Goal: Check status: Check status

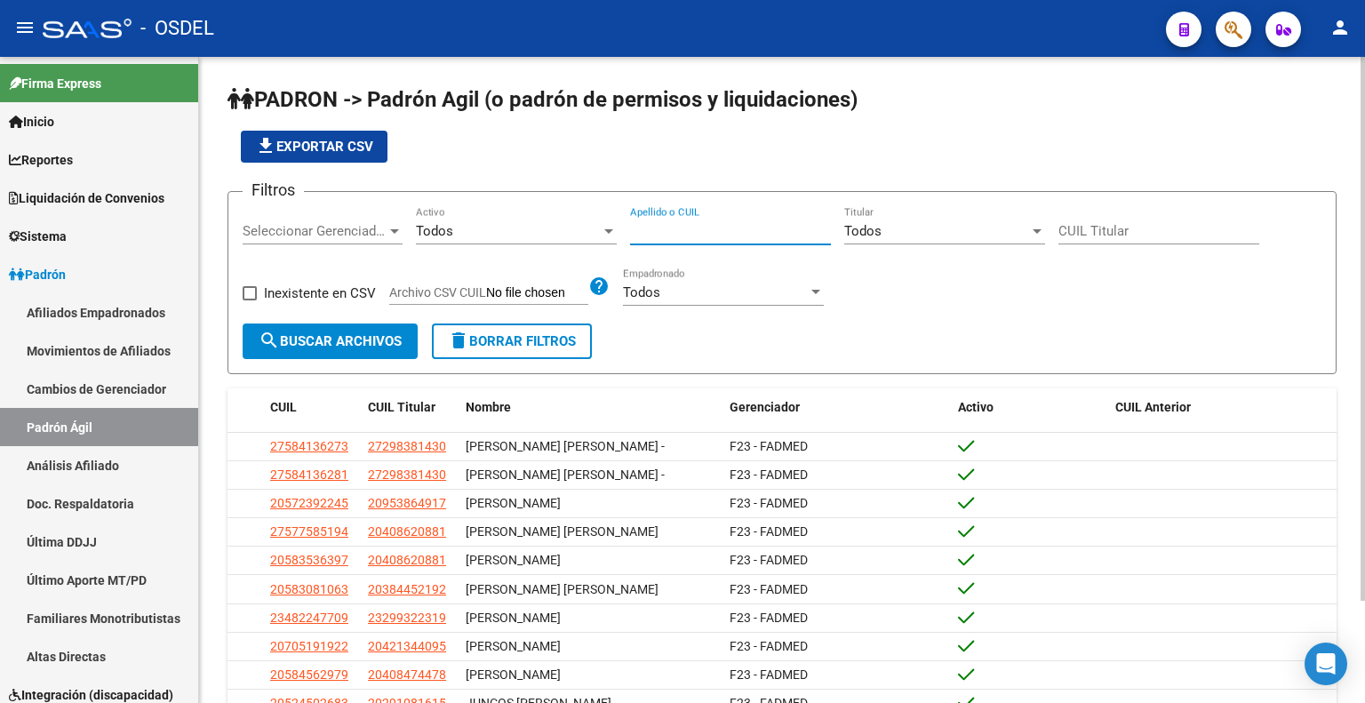
click at [697, 233] on input "Apellido o CUIL" at bounding box center [730, 231] width 201 height 16
paste input "20267603139"
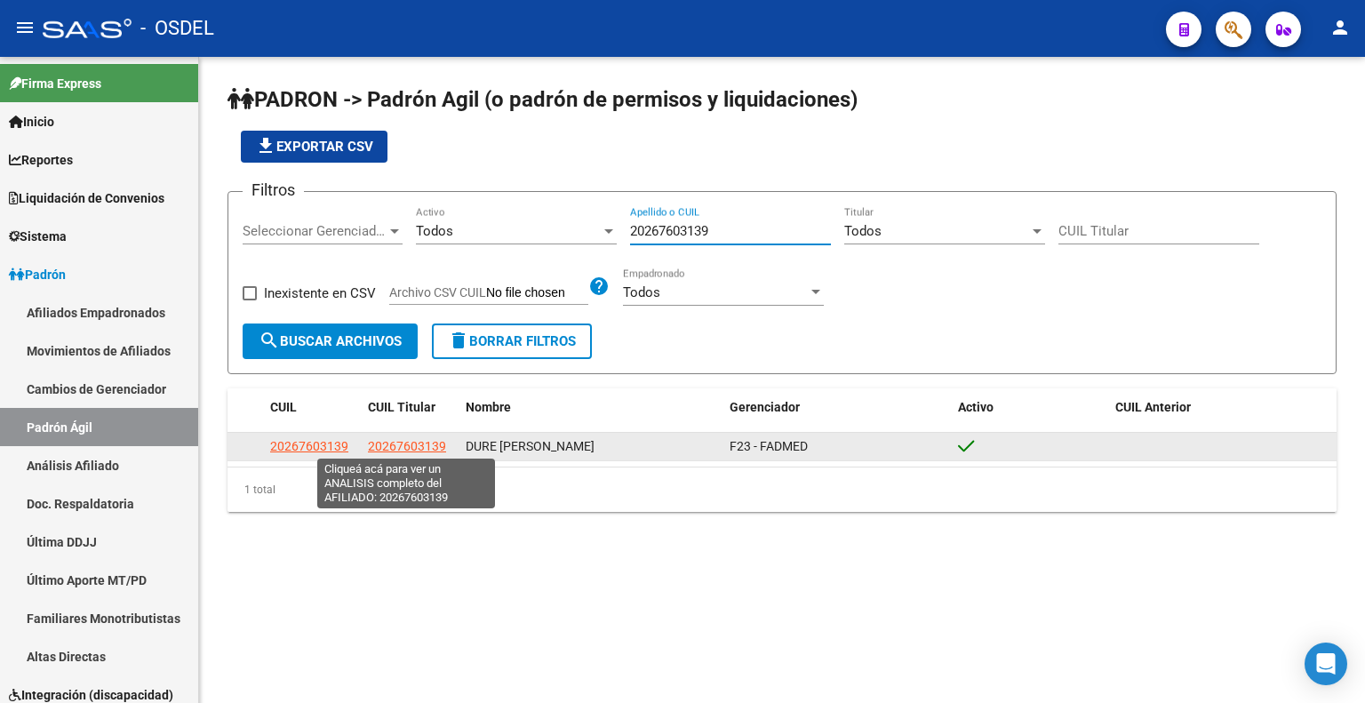
type input "20267603139"
click at [406, 446] on span "20267603139" at bounding box center [407, 446] width 78 height 14
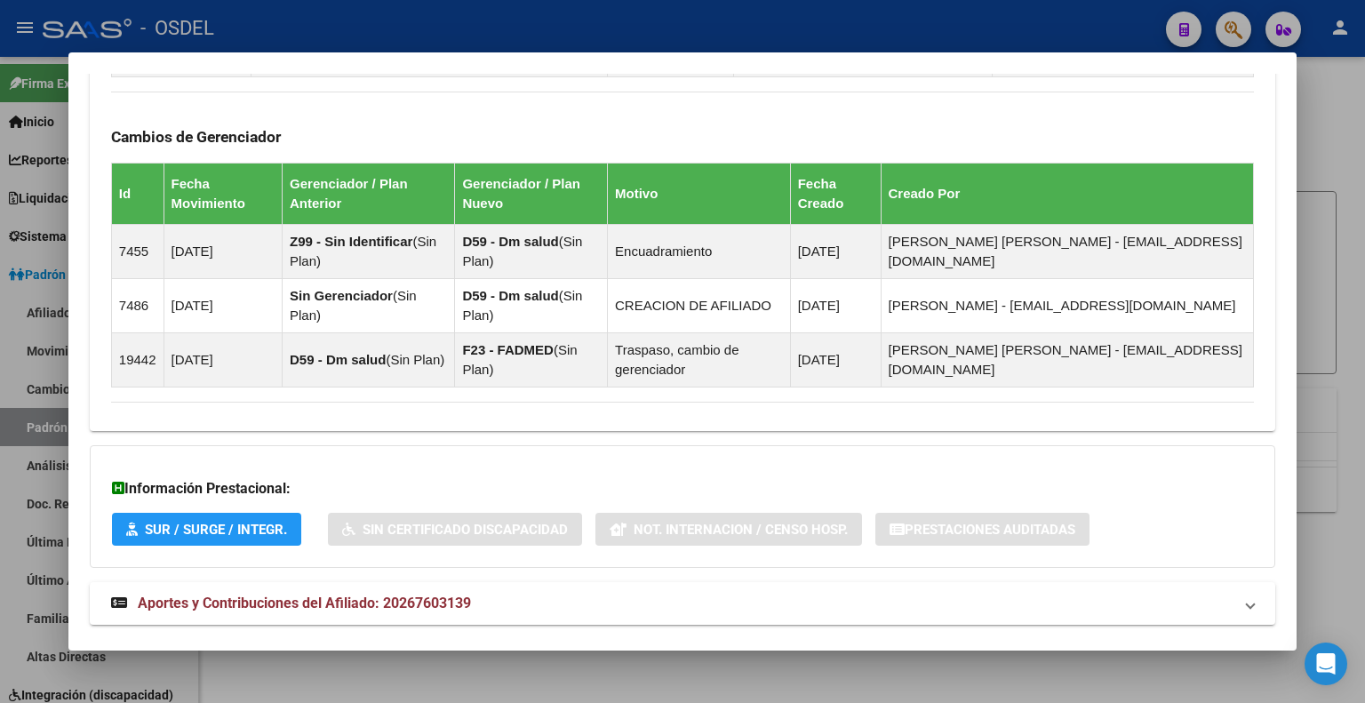
scroll to position [1230, 0]
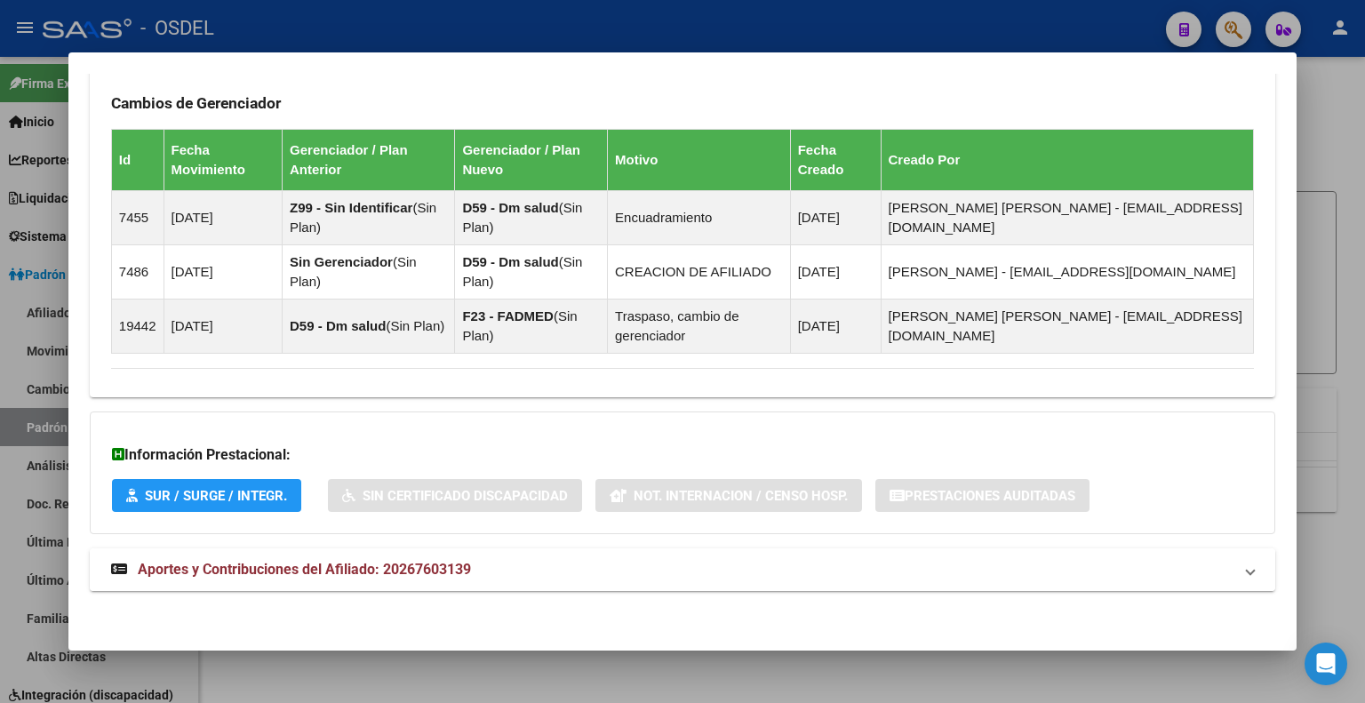
click at [280, 563] on span "Aportes y Contribuciones del Afiliado: 20267603139" at bounding box center [304, 569] width 333 height 17
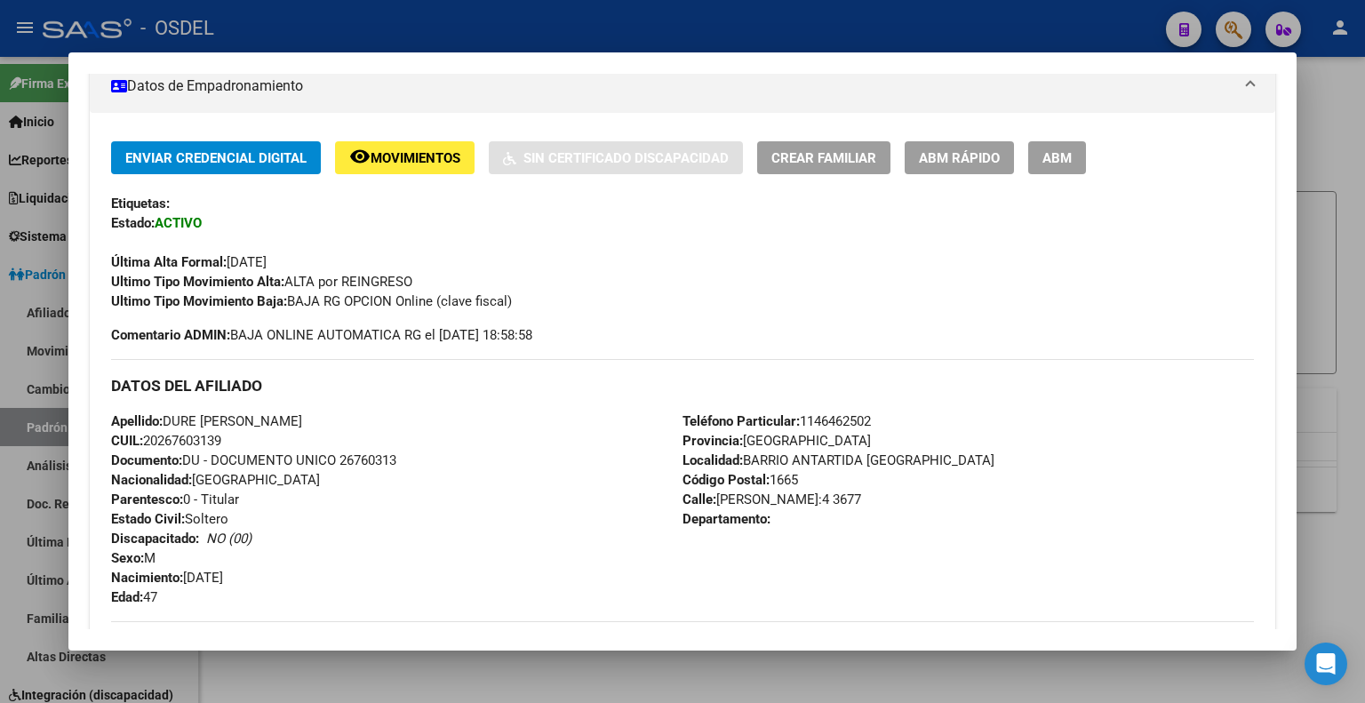
scroll to position [89, 0]
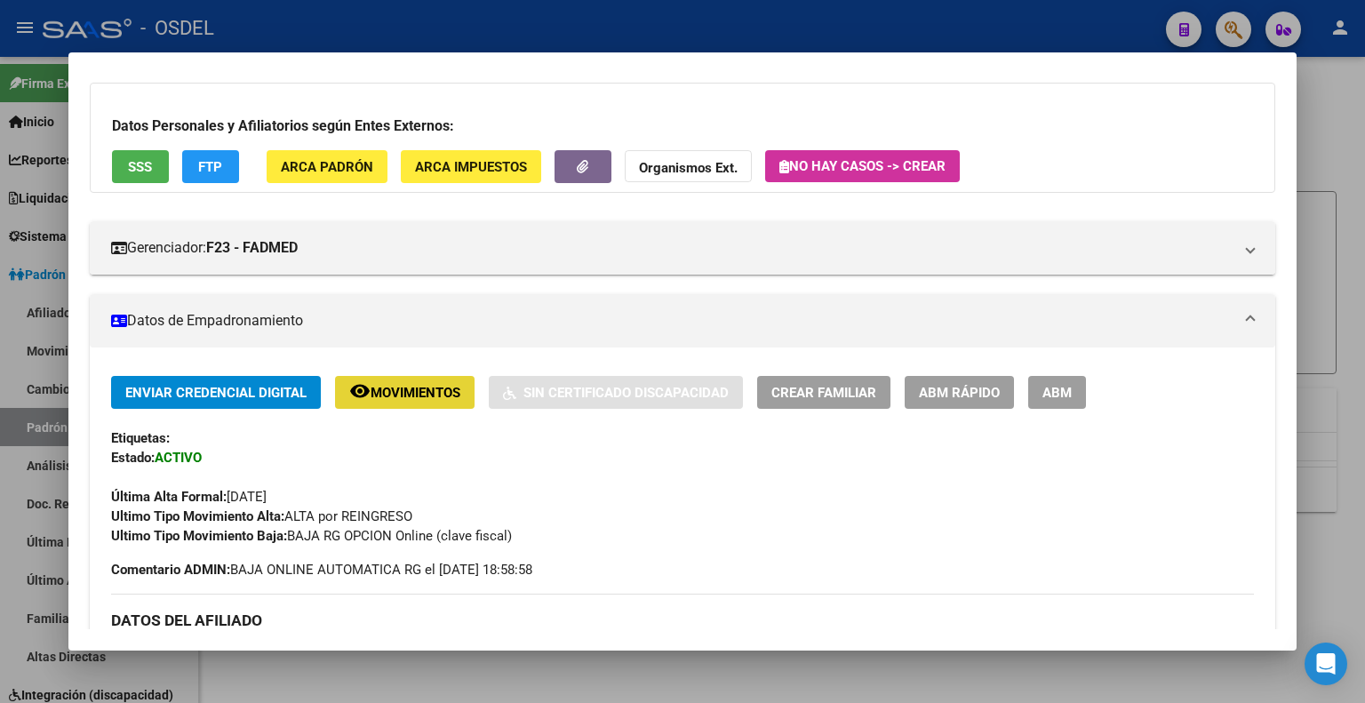
click at [390, 394] on span "Movimientos" at bounding box center [416, 393] width 90 height 16
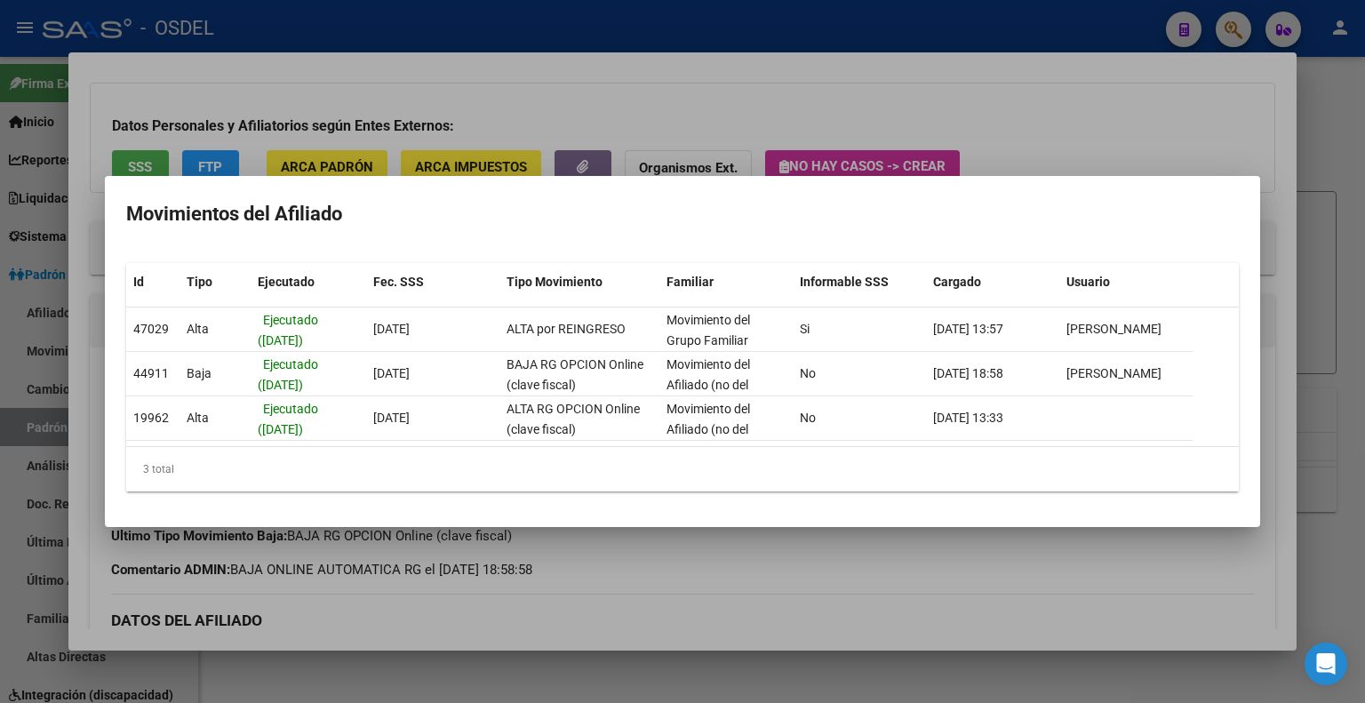
click at [1189, 144] on div at bounding box center [682, 351] width 1365 height 703
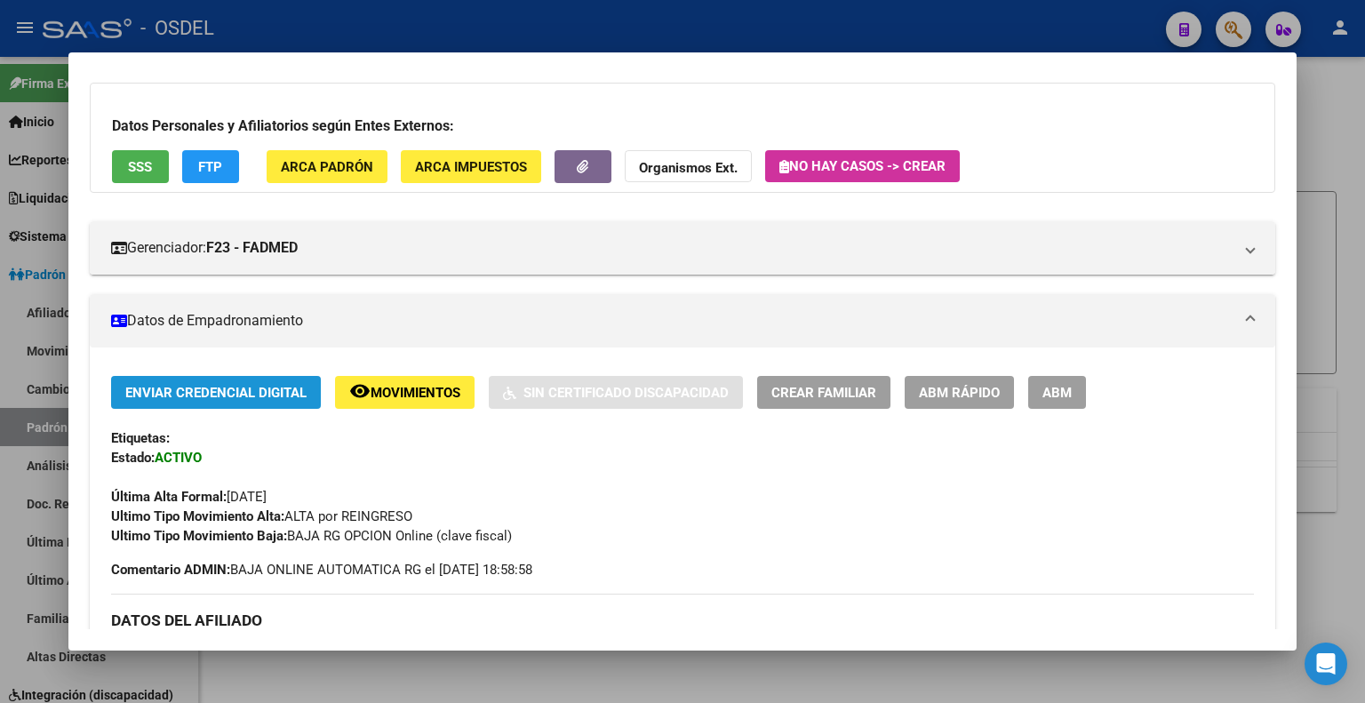
click at [284, 390] on span "Enviar Credencial Digital" at bounding box center [215, 393] width 181 height 16
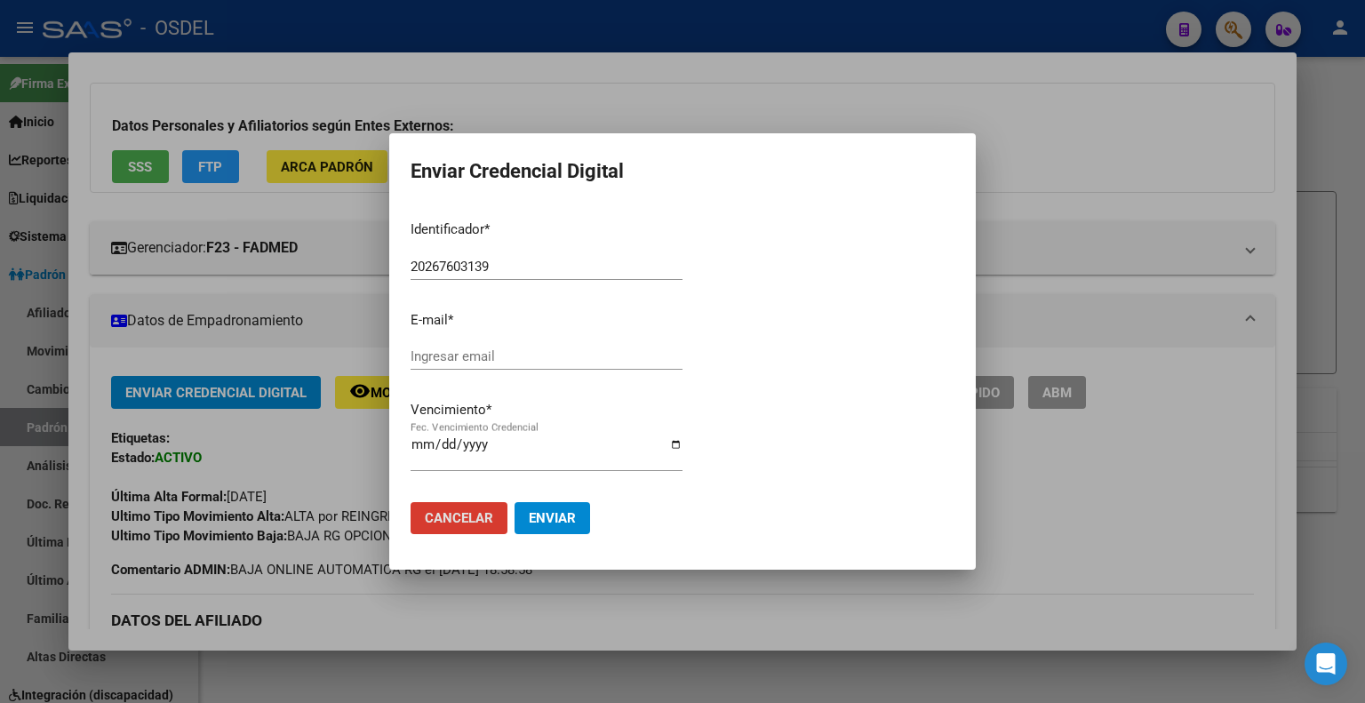
click at [474, 503] on button "Cancelar" at bounding box center [459, 518] width 97 height 32
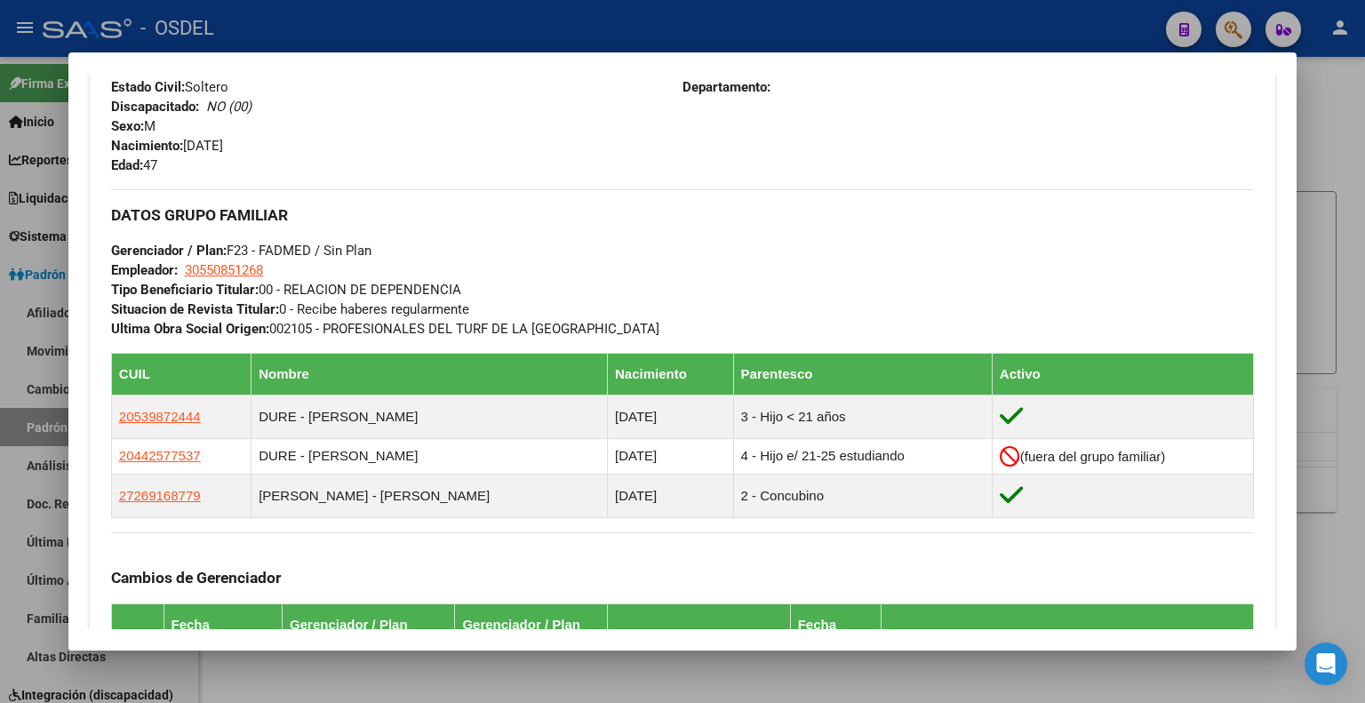
scroll to position [800, 0]
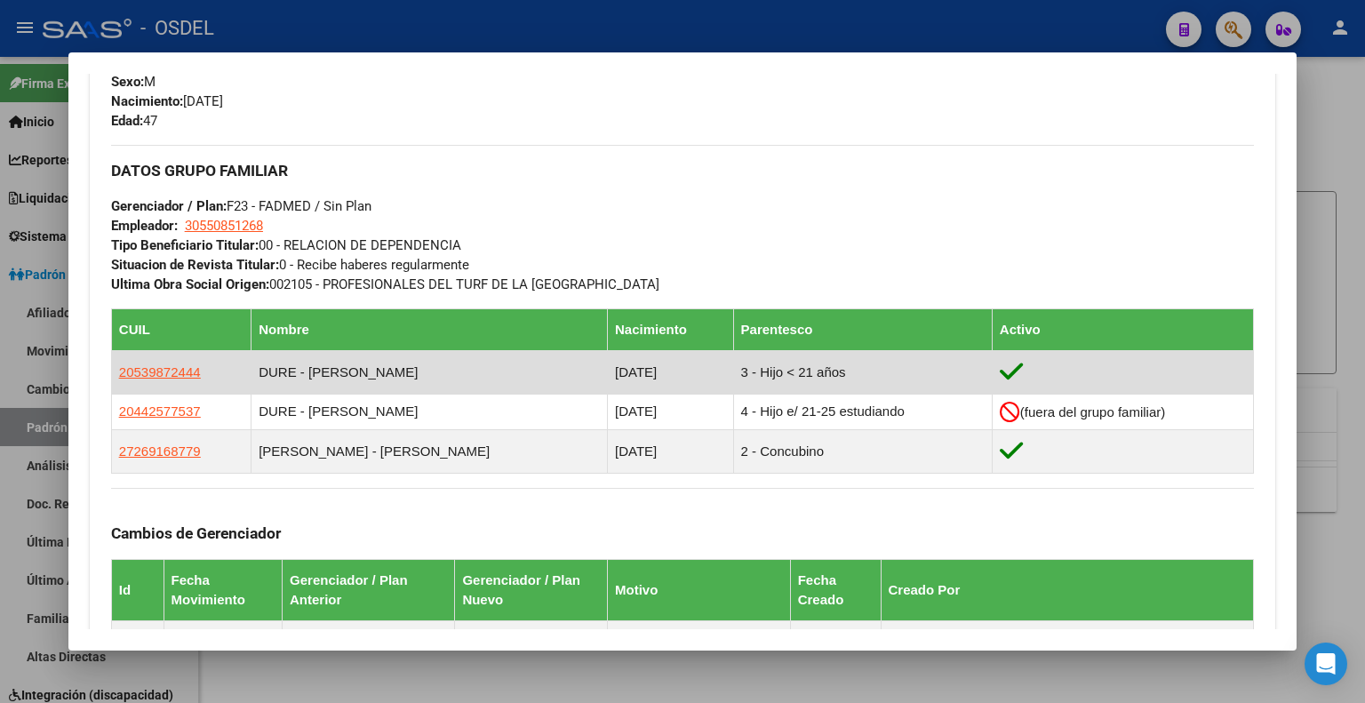
click at [795, 364] on td "3 - Hijo < 21 años" at bounding box center [862, 372] width 259 height 44
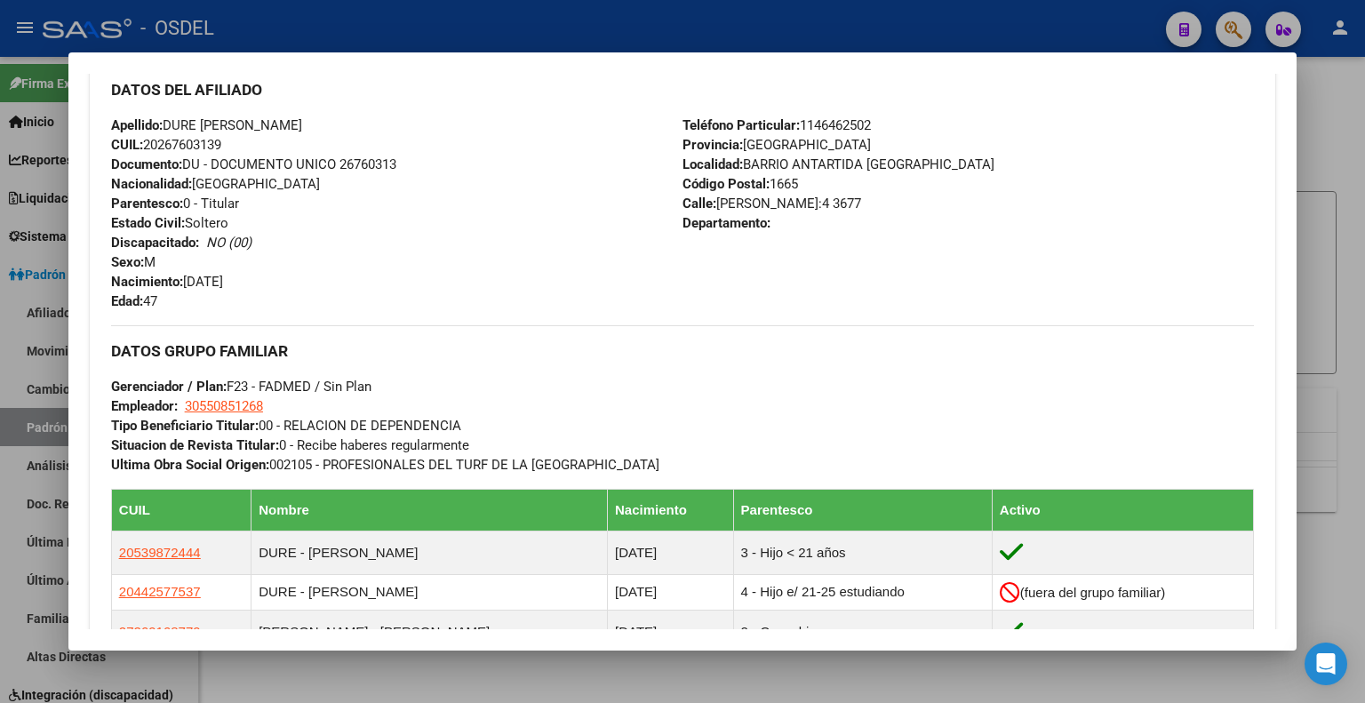
scroll to position [622, 0]
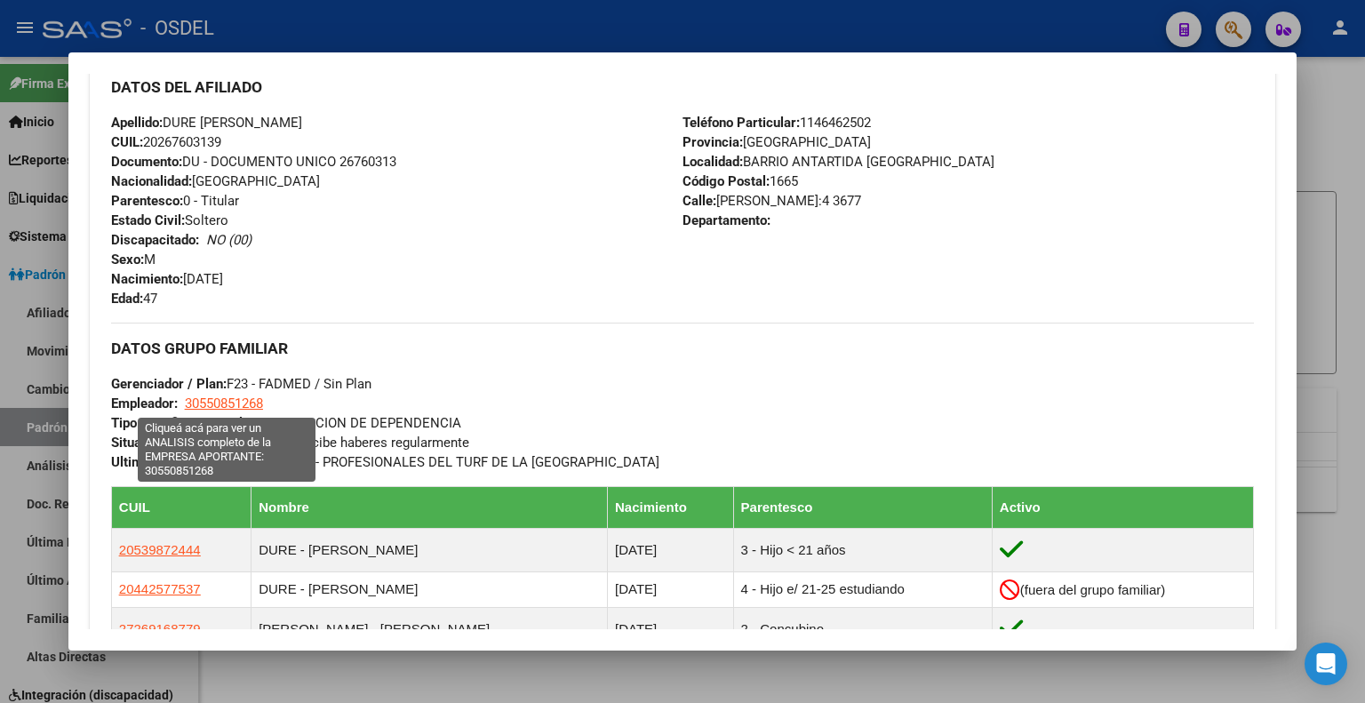
click at [232, 396] on span "30550851268" at bounding box center [224, 403] width 78 height 16
type textarea "30550851268"
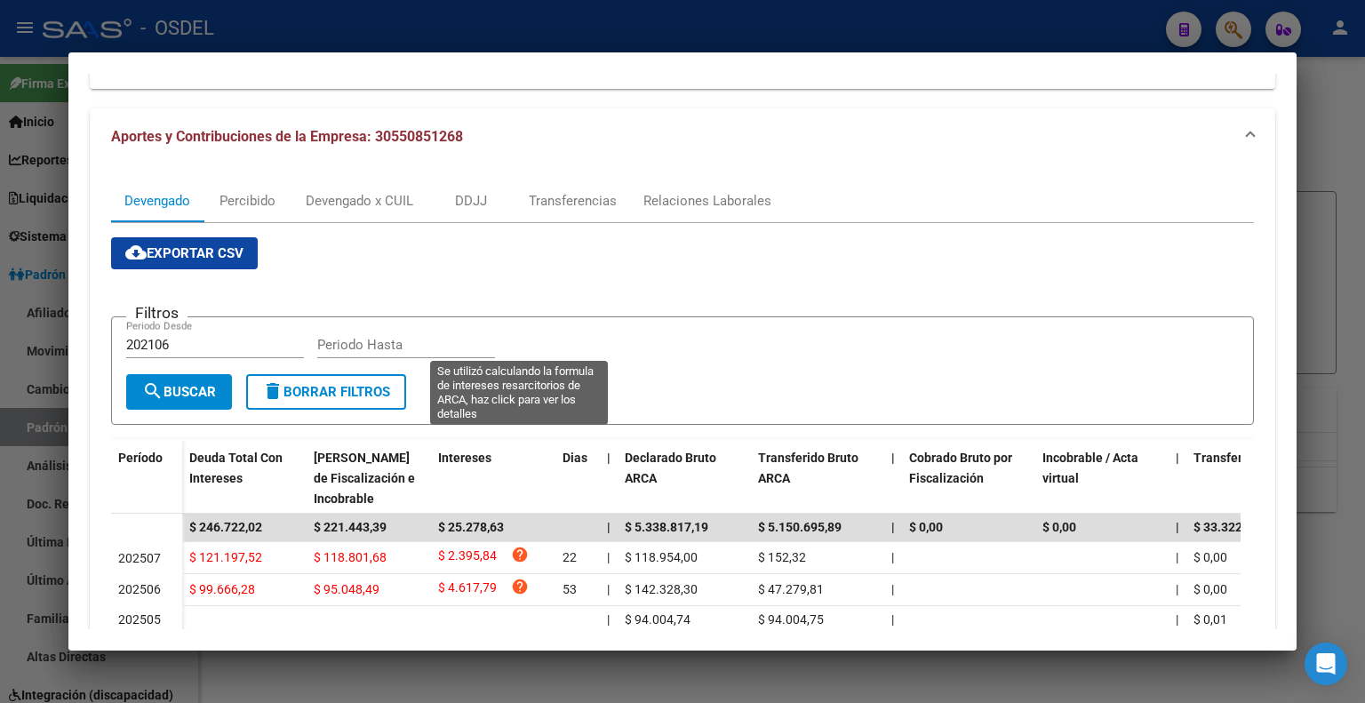
scroll to position [0, 0]
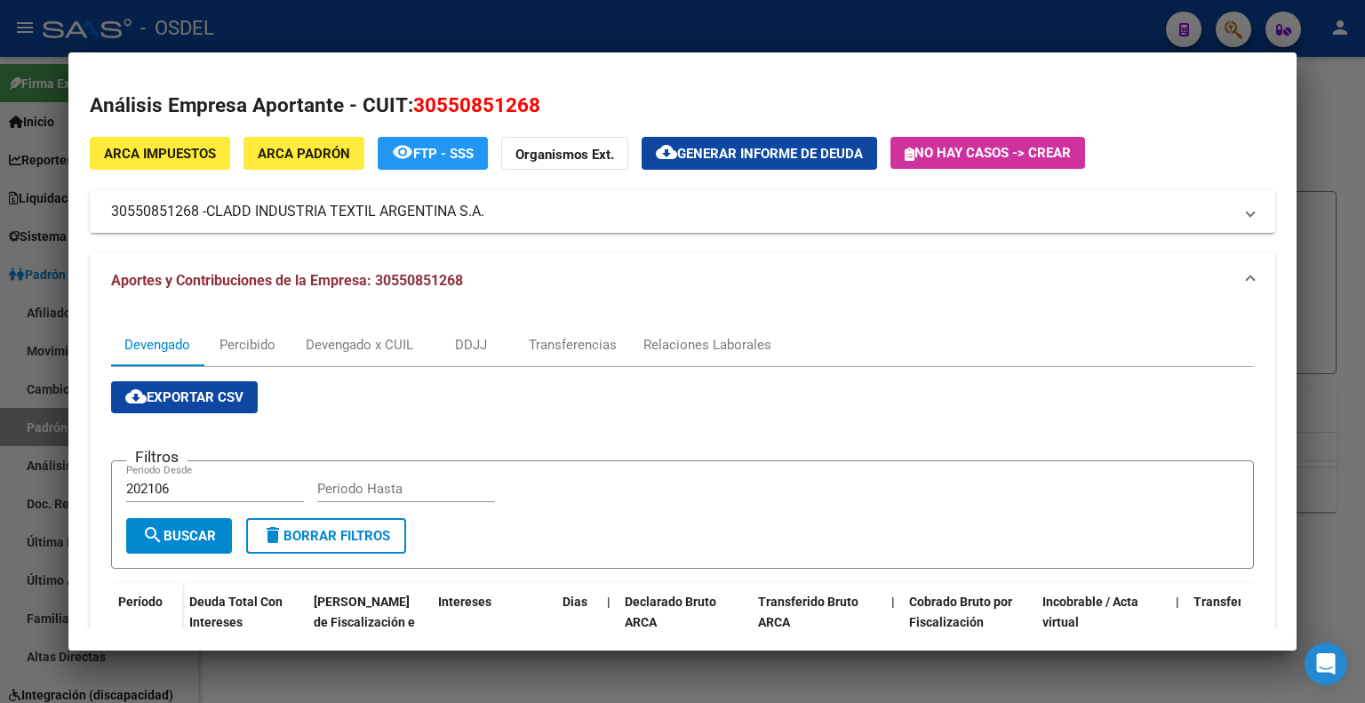
click at [164, 142] on button "ARCA Impuestos" at bounding box center [160, 153] width 140 height 33
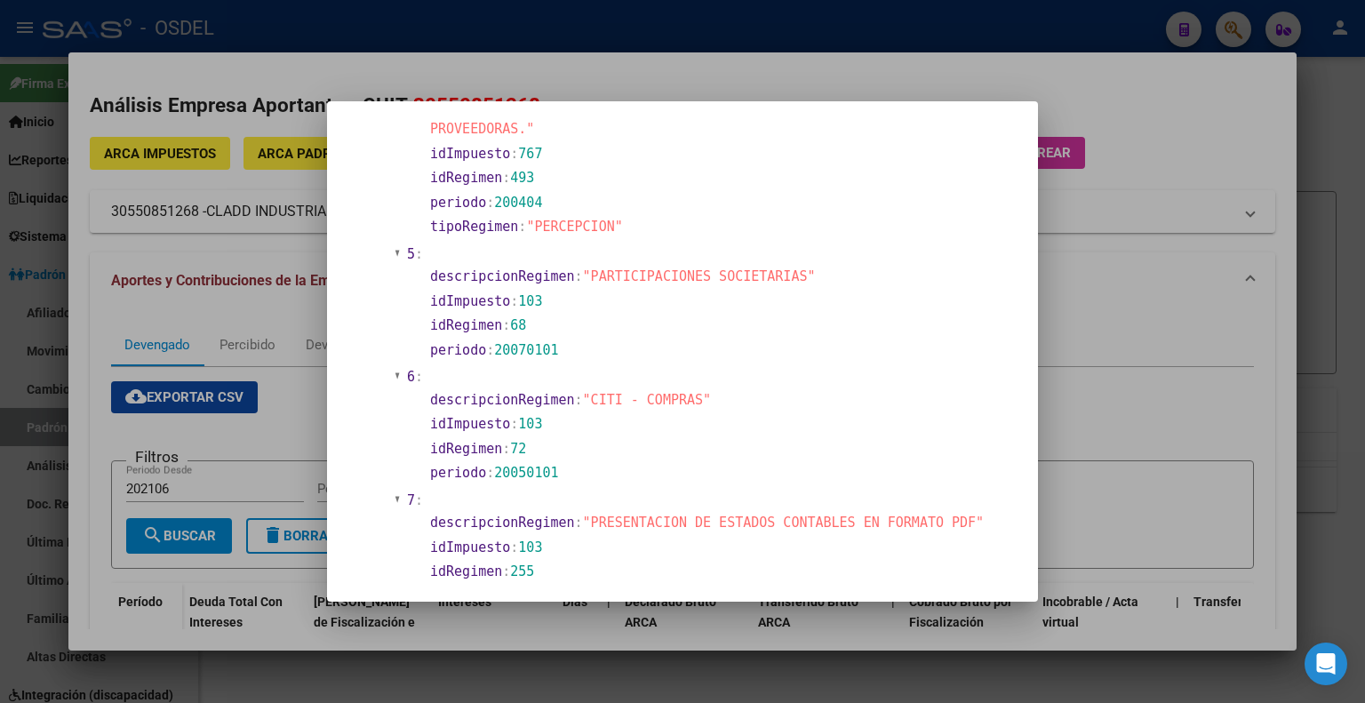
scroll to position [2755, 0]
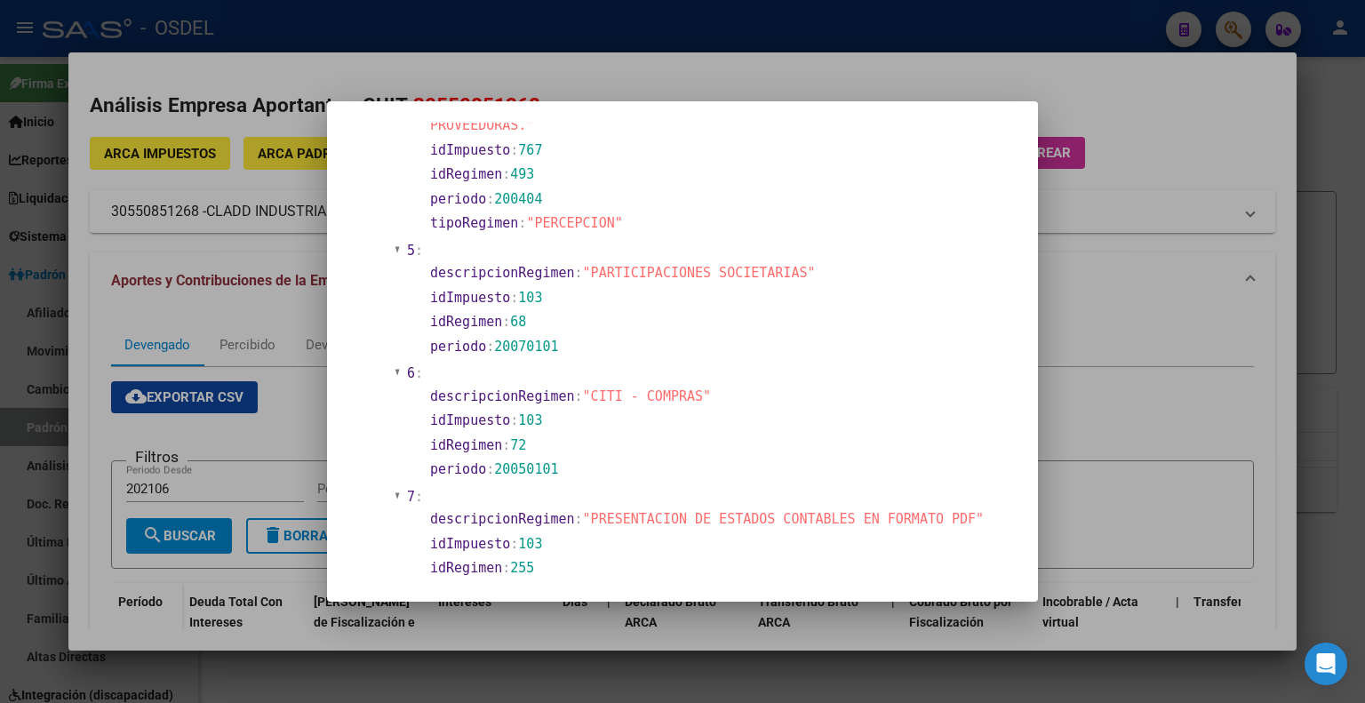
click at [1084, 106] on div at bounding box center [682, 351] width 1365 height 703
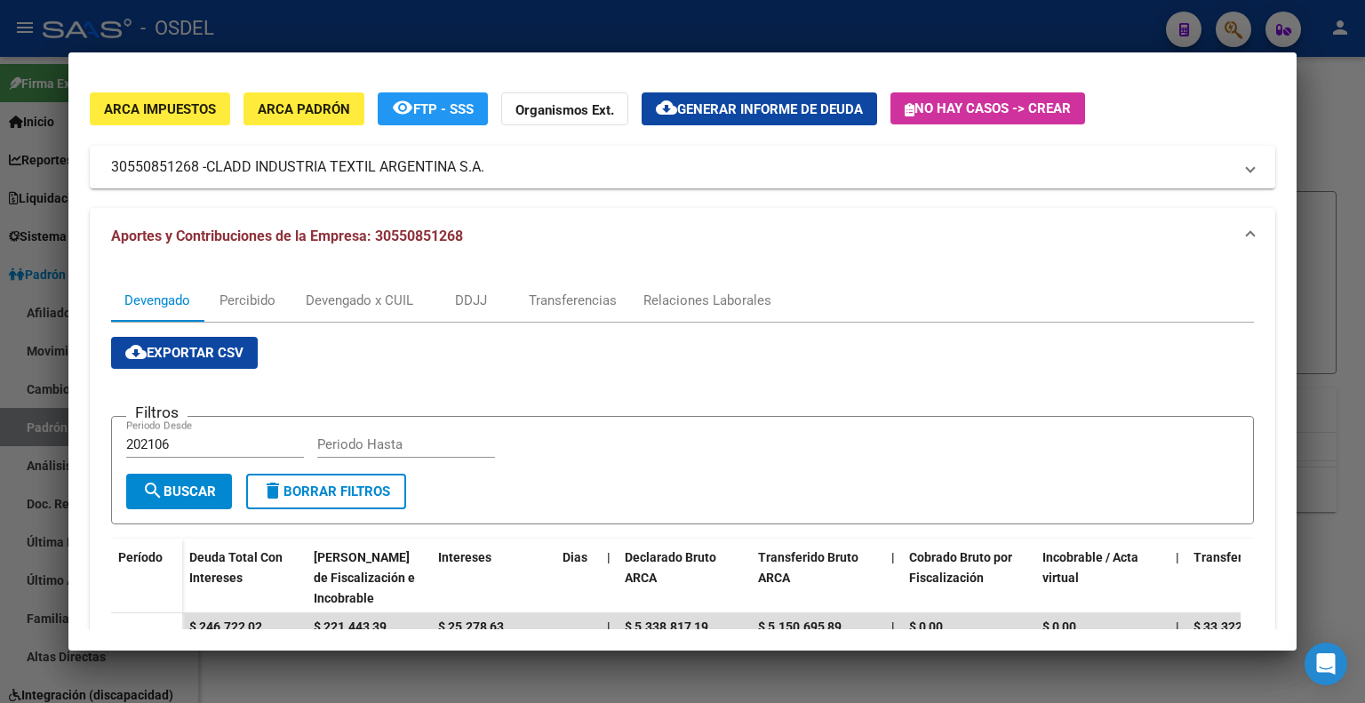
scroll to position [0, 0]
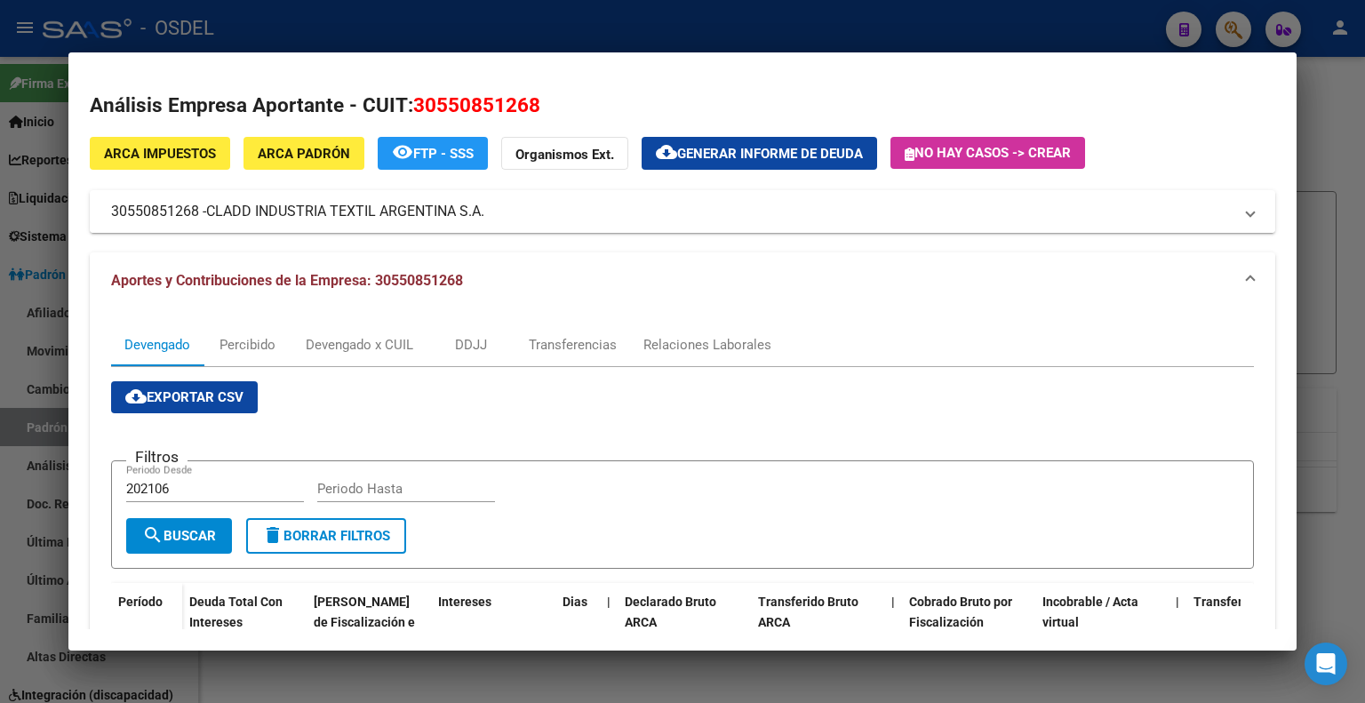
click at [276, 209] on span "CLADD INDUSTRIA TEXTIL ARGENTINA S.A." at bounding box center [345, 211] width 278 height 21
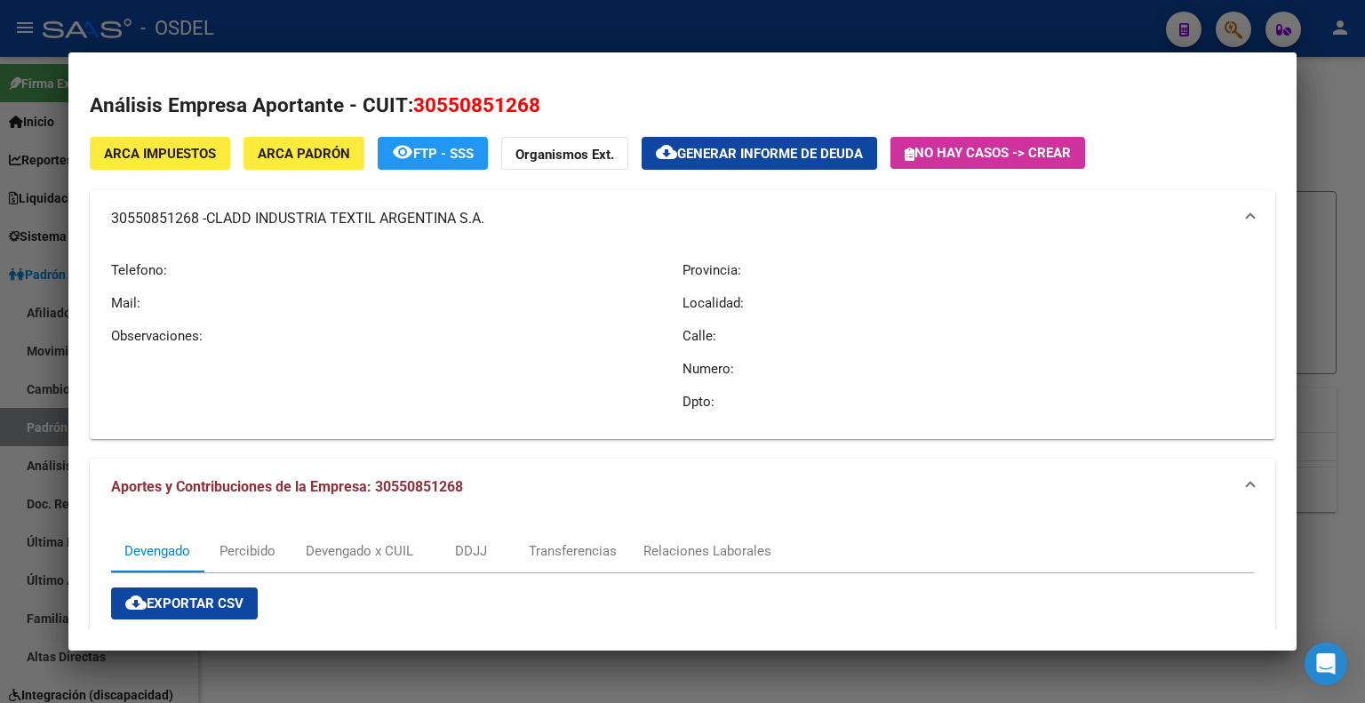
click at [442, 146] on span "FTP - SSS" at bounding box center [443, 154] width 60 height 16
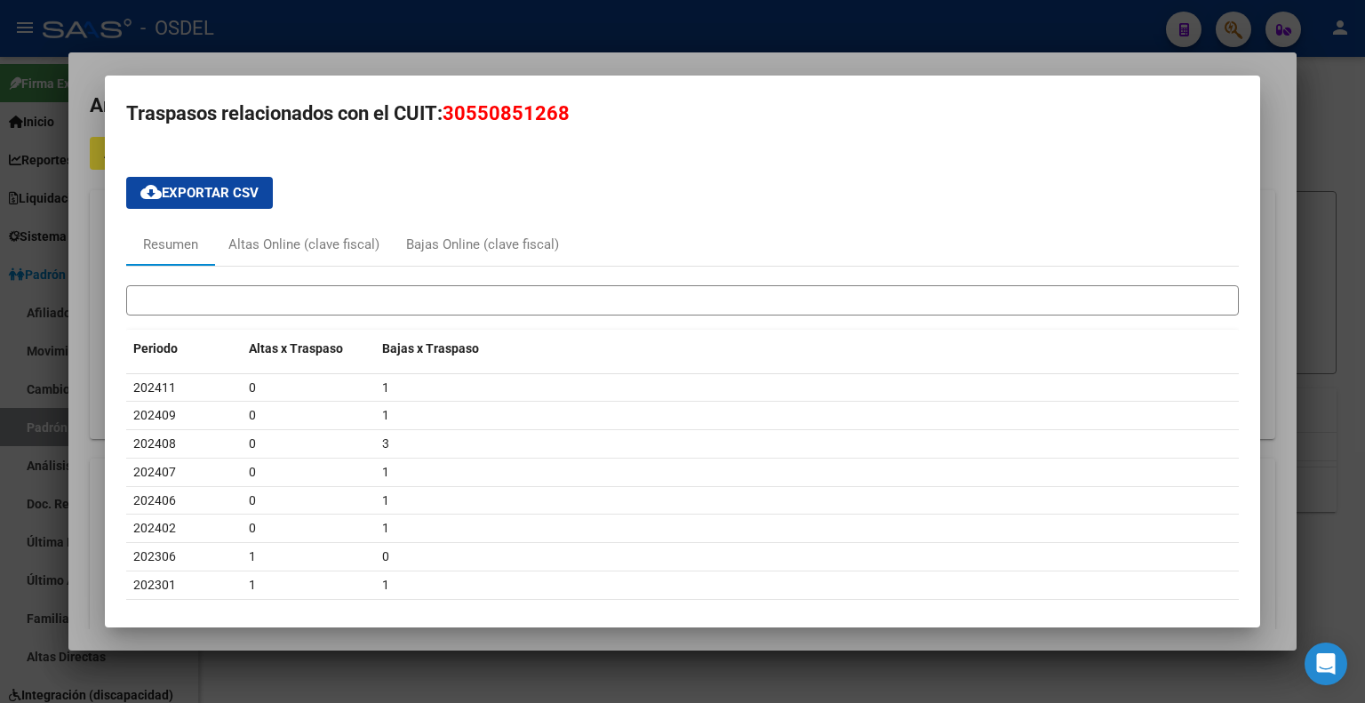
click at [1203, 66] on div at bounding box center [682, 351] width 1365 height 703
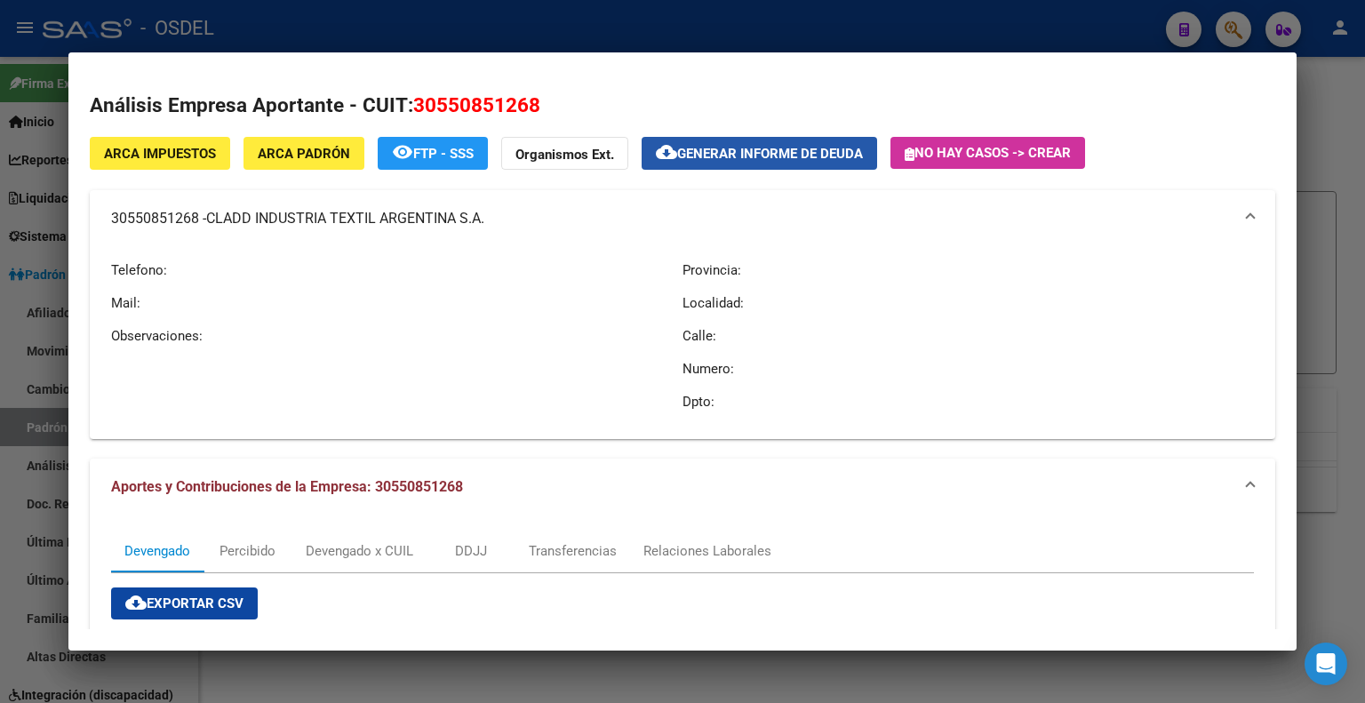
click at [825, 152] on span "Generar informe de deuda" at bounding box center [770, 154] width 186 height 16
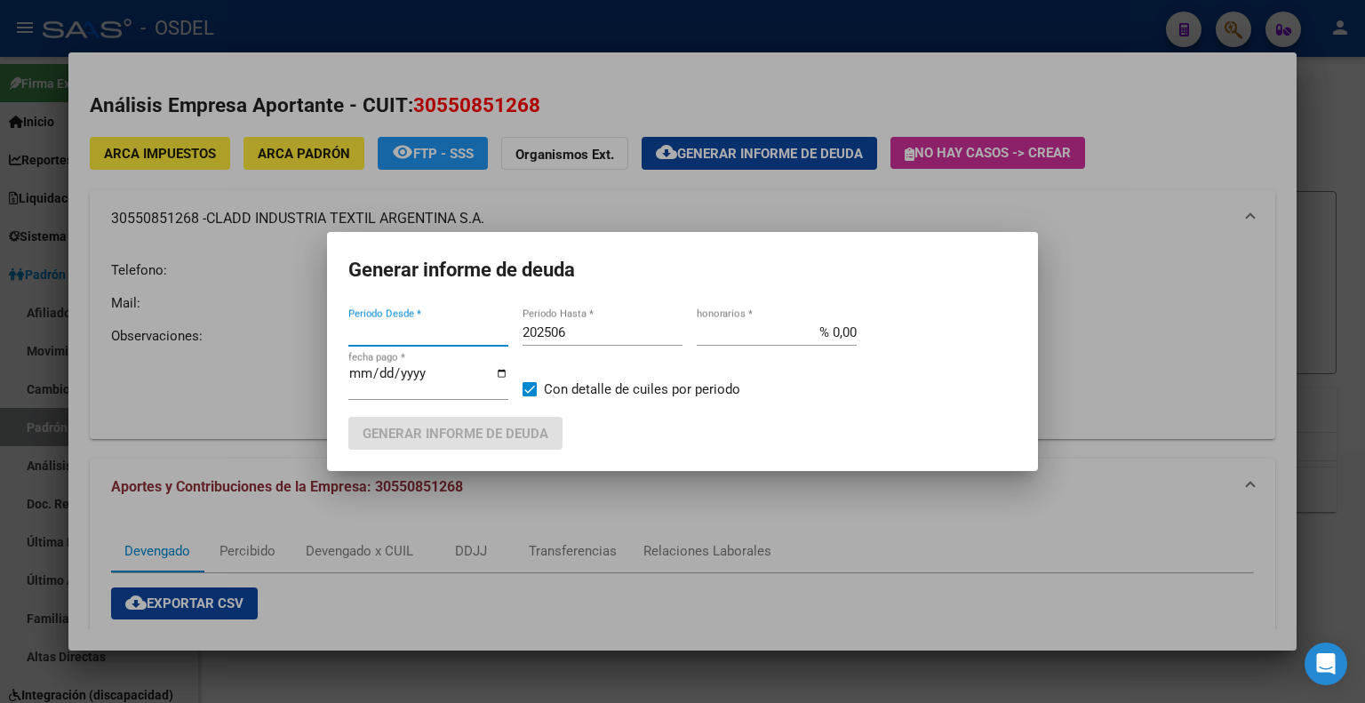
type input "202106"
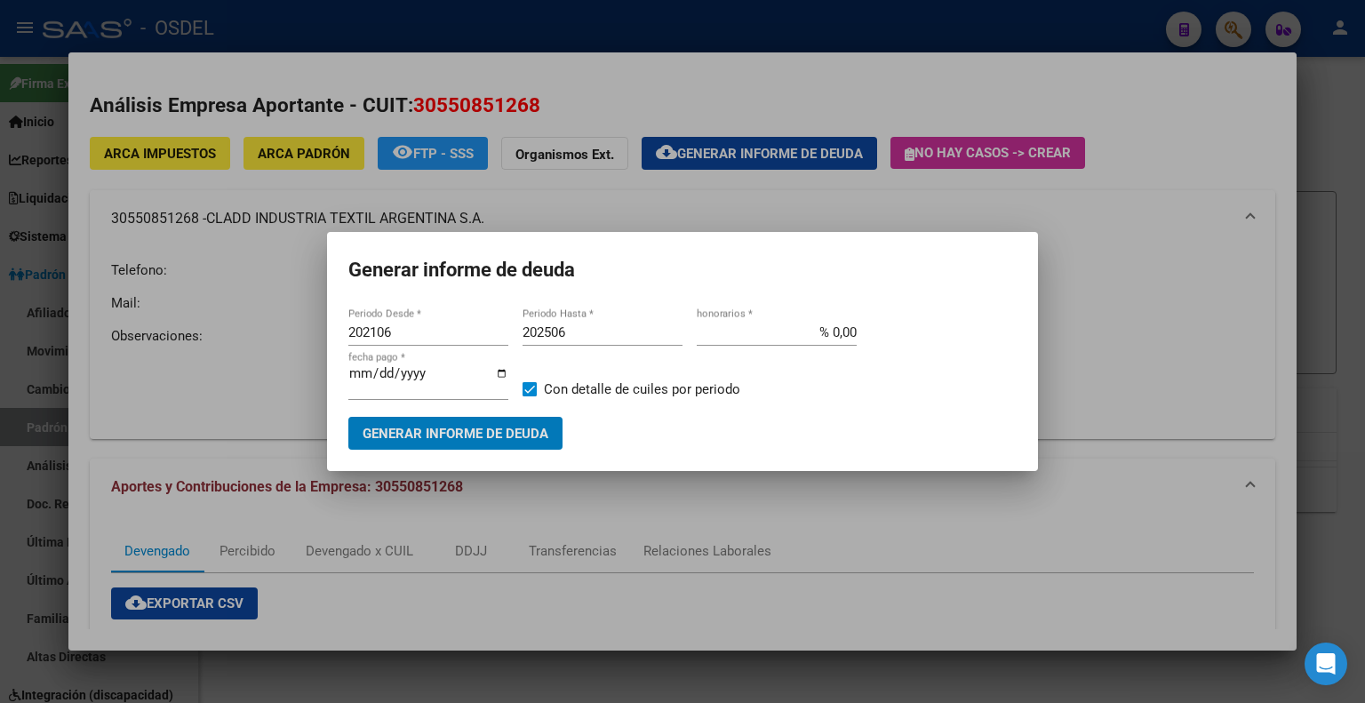
click at [838, 202] on div at bounding box center [682, 351] width 1365 height 703
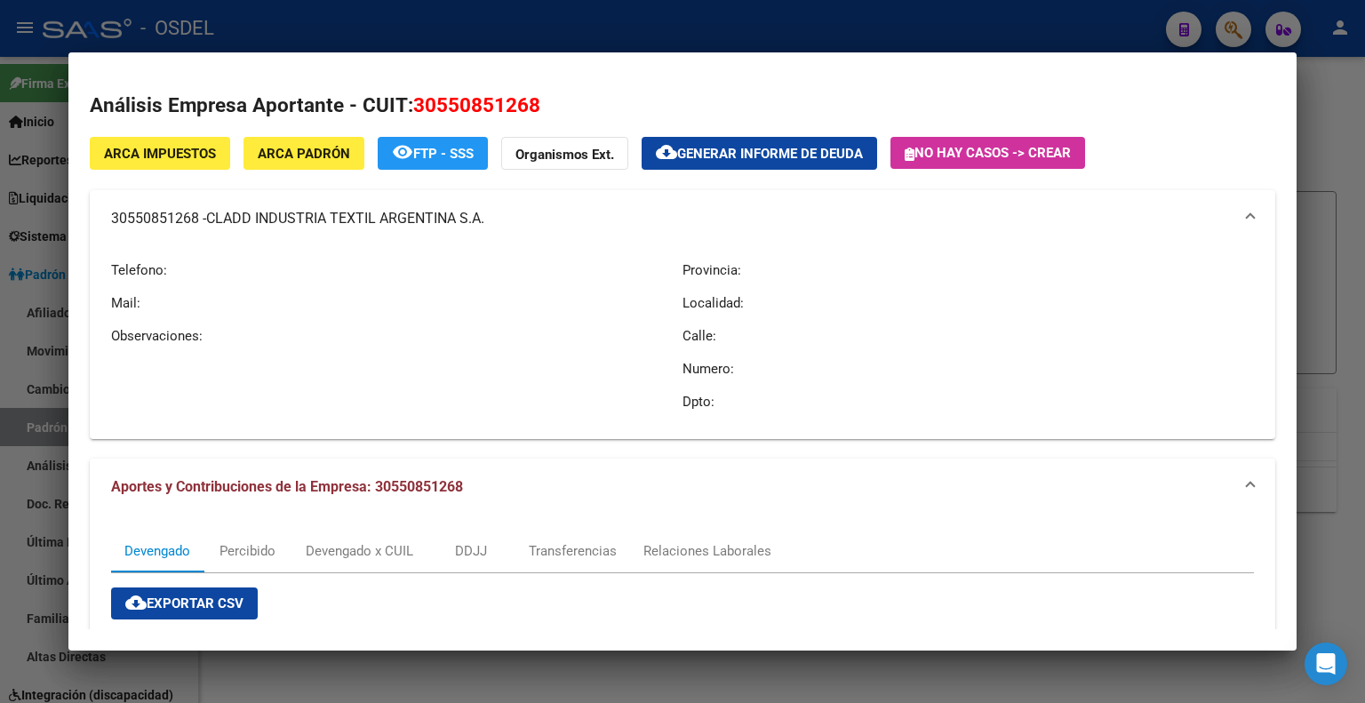
click at [1347, 75] on div at bounding box center [682, 351] width 1365 height 703
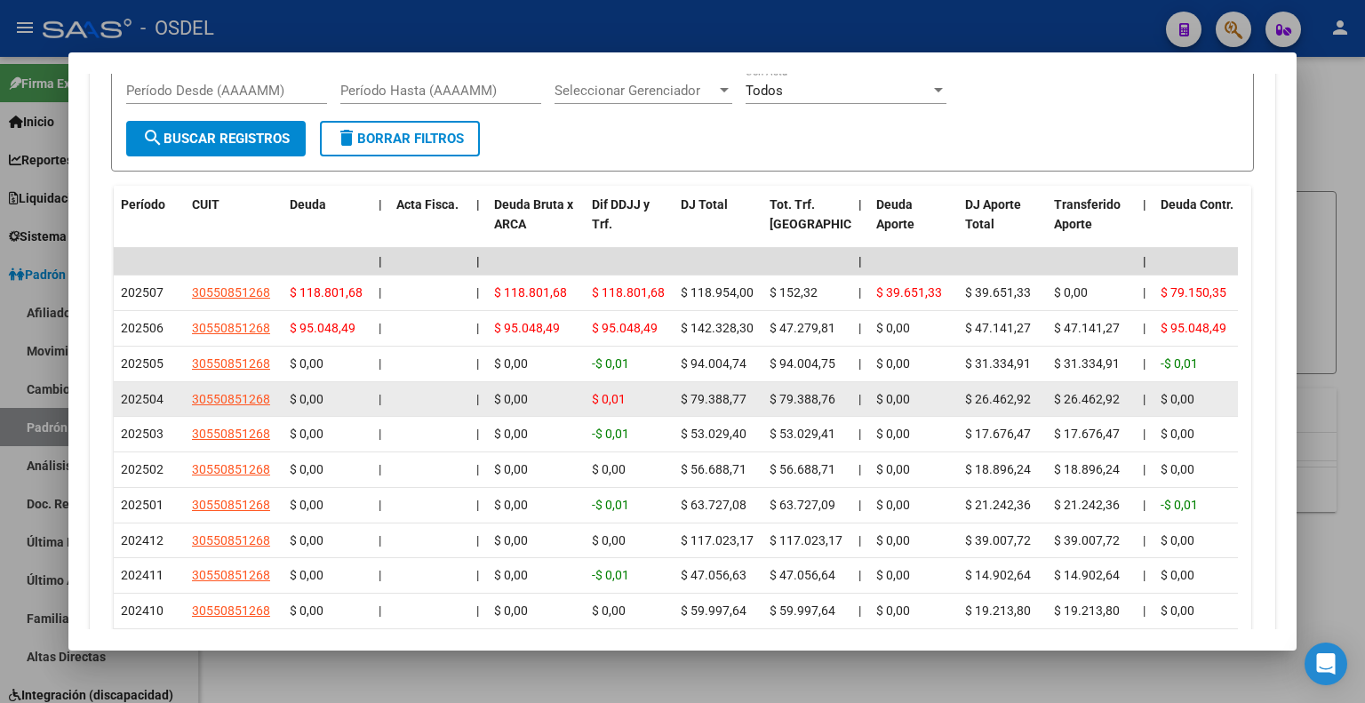
scroll to position [2097, 0]
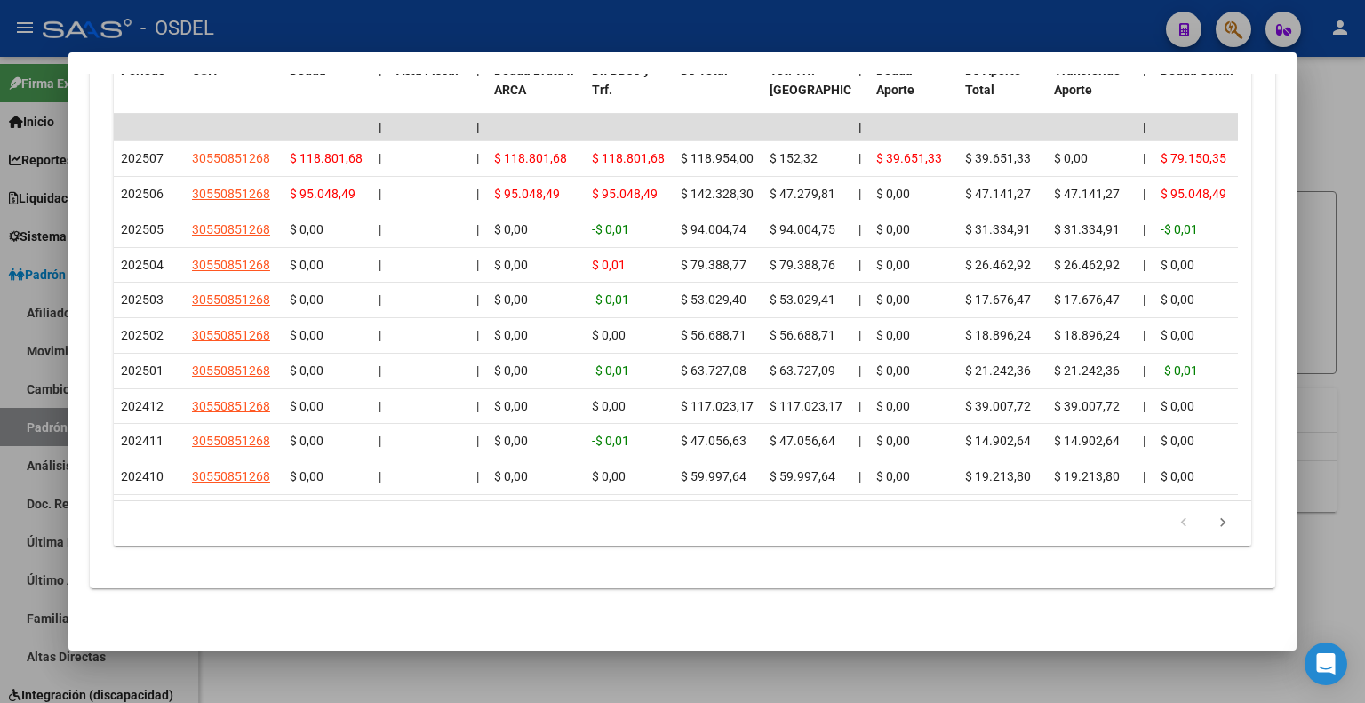
click at [1364, 172] on div at bounding box center [682, 351] width 1365 height 703
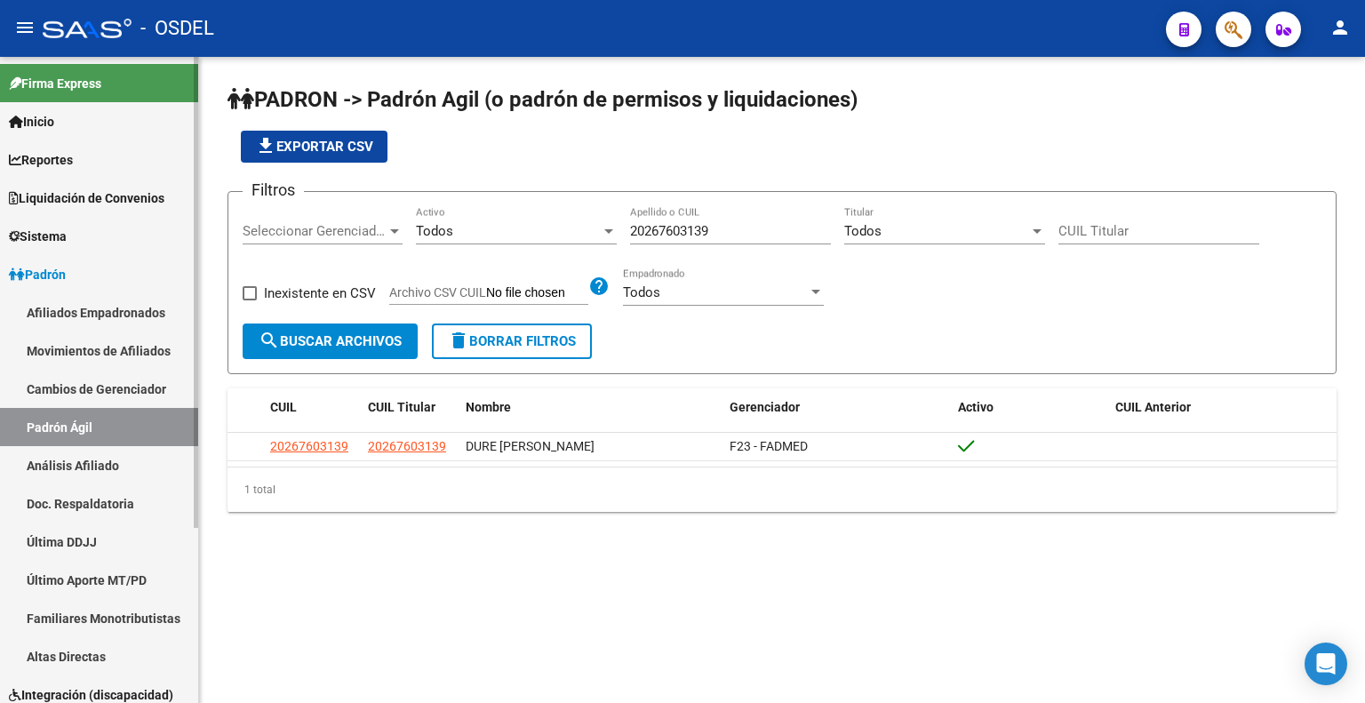
click at [139, 181] on link "Liquidación de Convenios" at bounding box center [99, 198] width 198 height 38
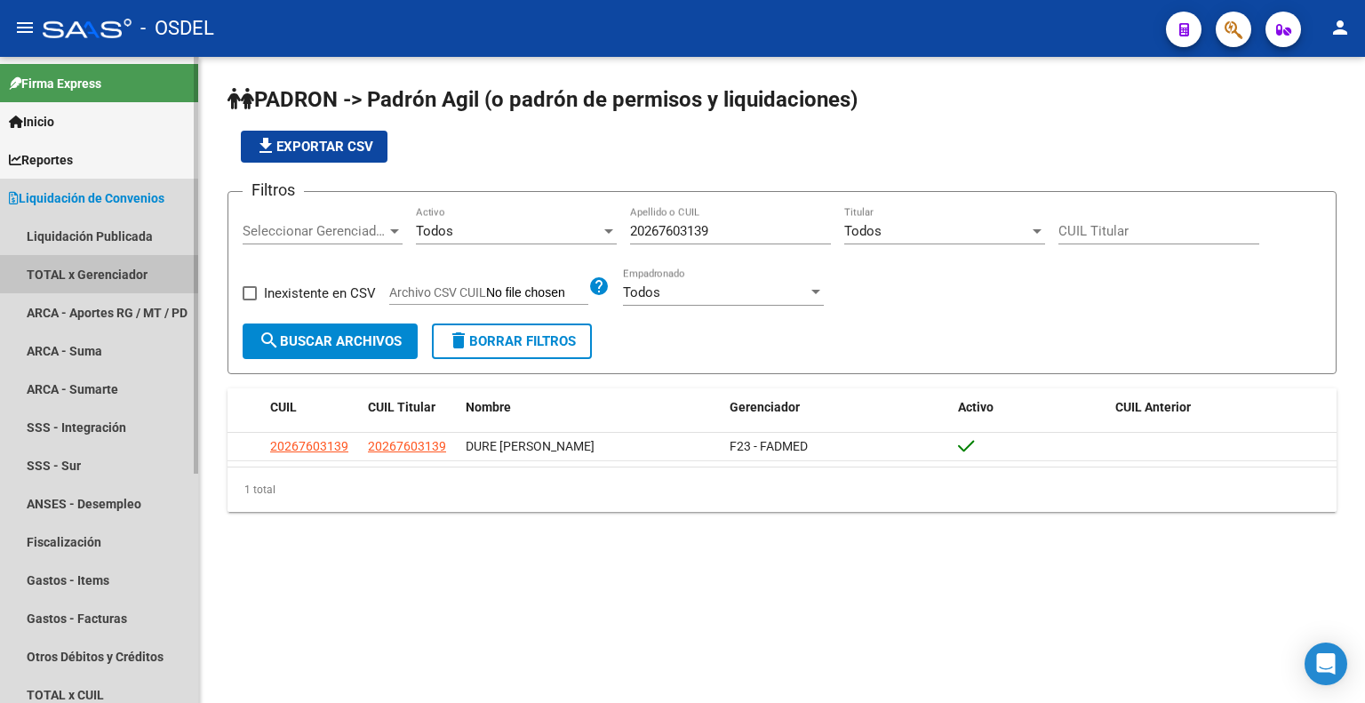
click at [132, 273] on link "TOTAL x Gerenciador" at bounding box center [99, 274] width 198 height 38
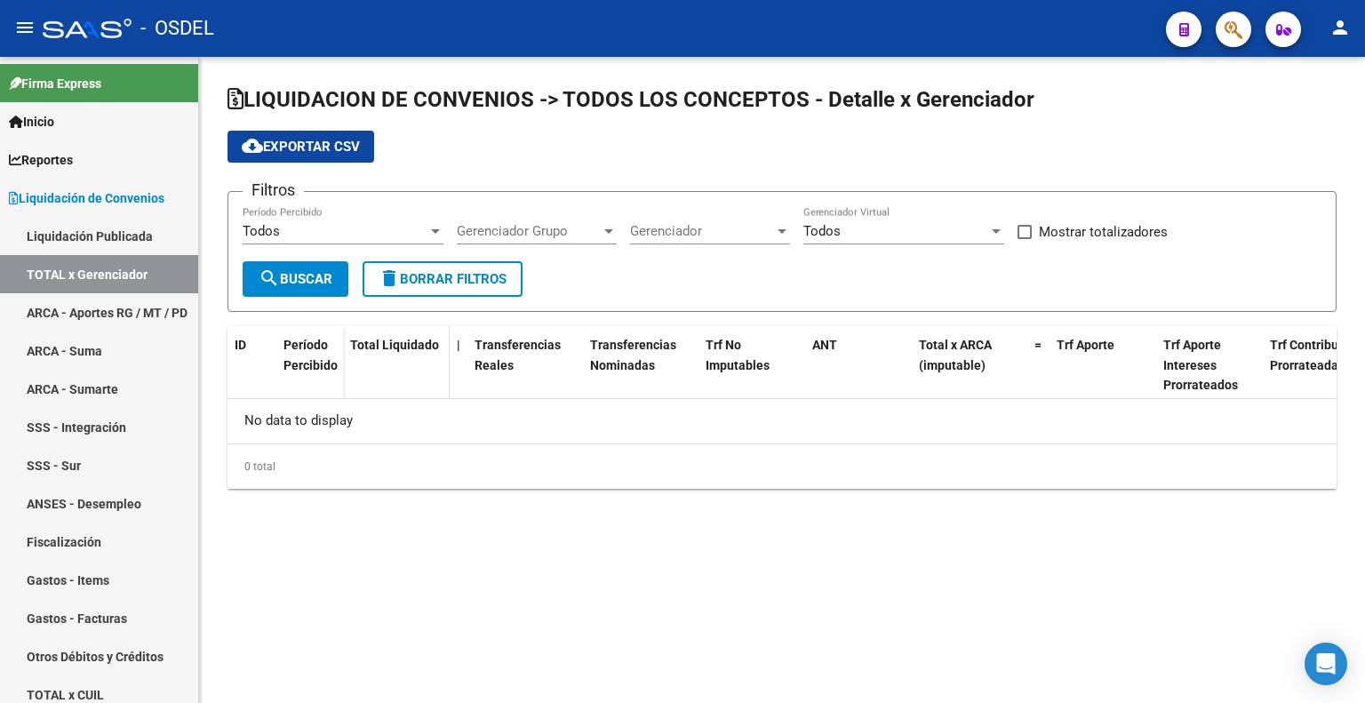
checkbox input "true"
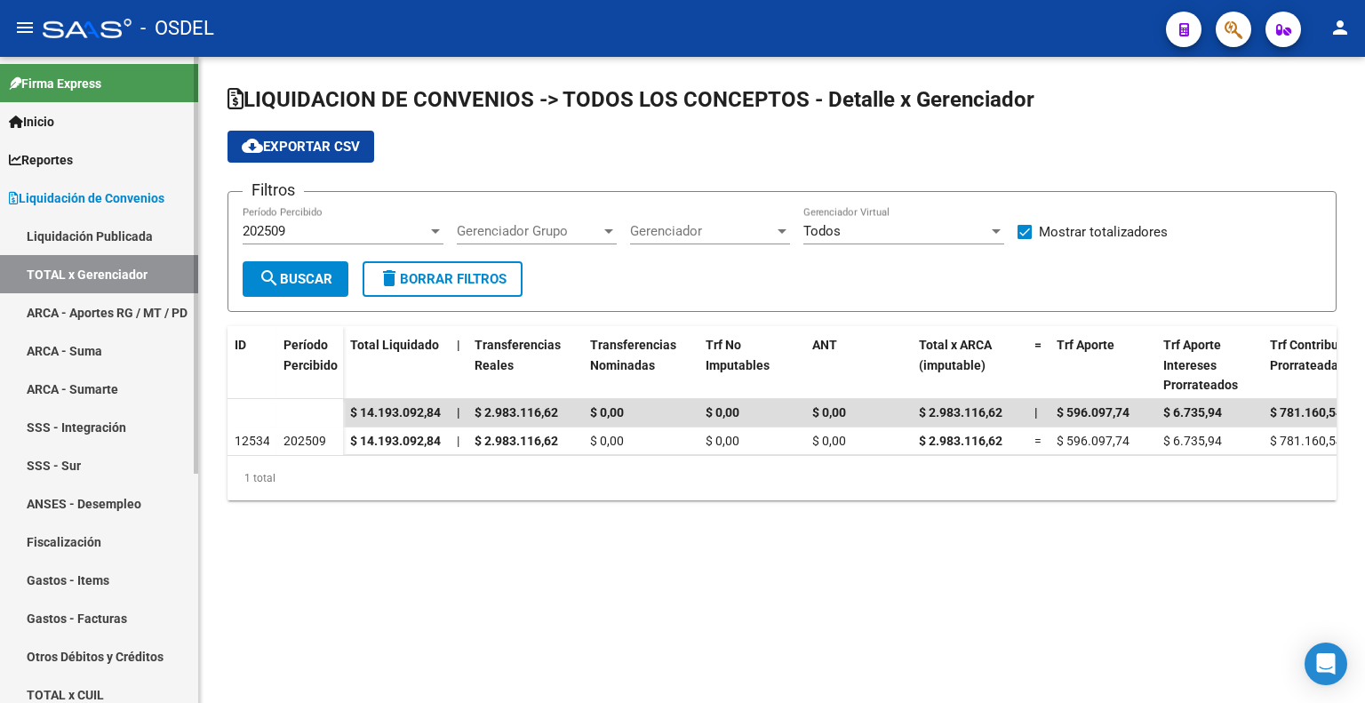
click at [146, 232] on link "Liquidación Publicada" at bounding box center [99, 236] width 198 height 38
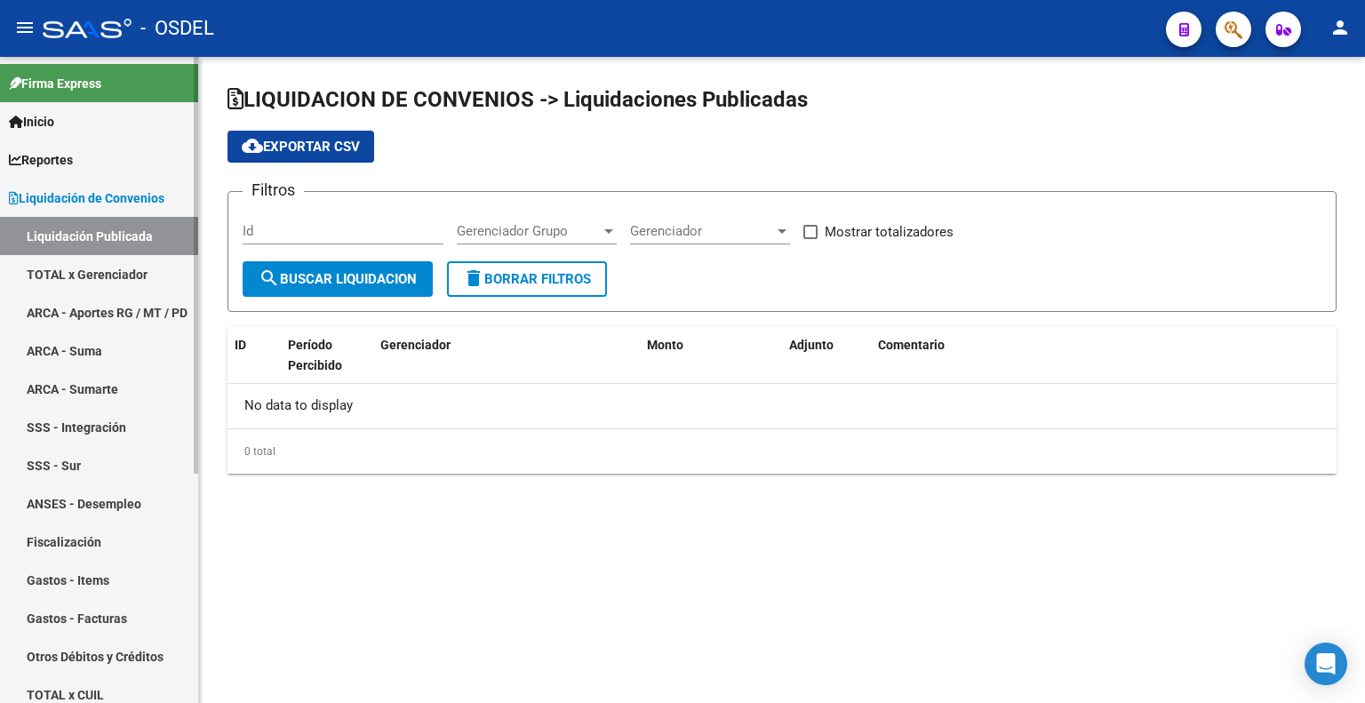
checkbox input "true"
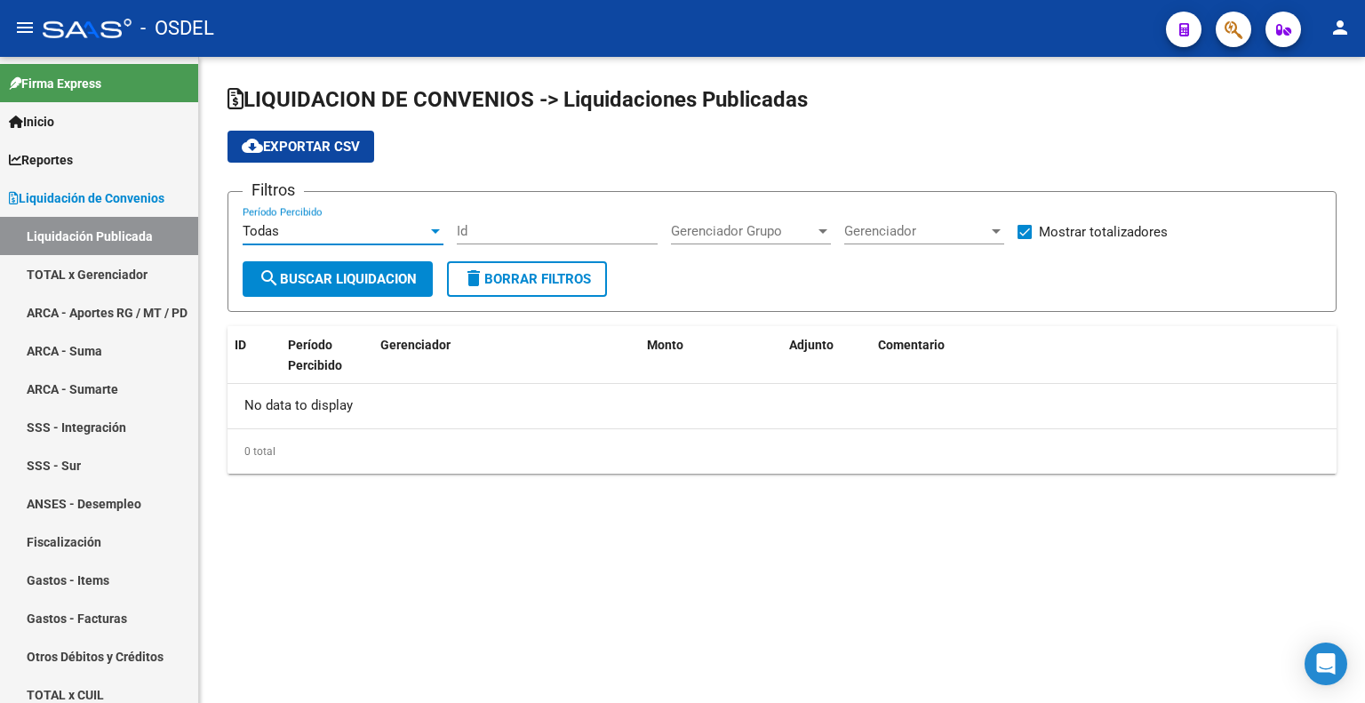
click at [385, 233] on div "Todas" at bounding box center [335, 231] width 185 height 16
click at [112, 260] on div at bounding box center [682, 351] width 1365 height 703
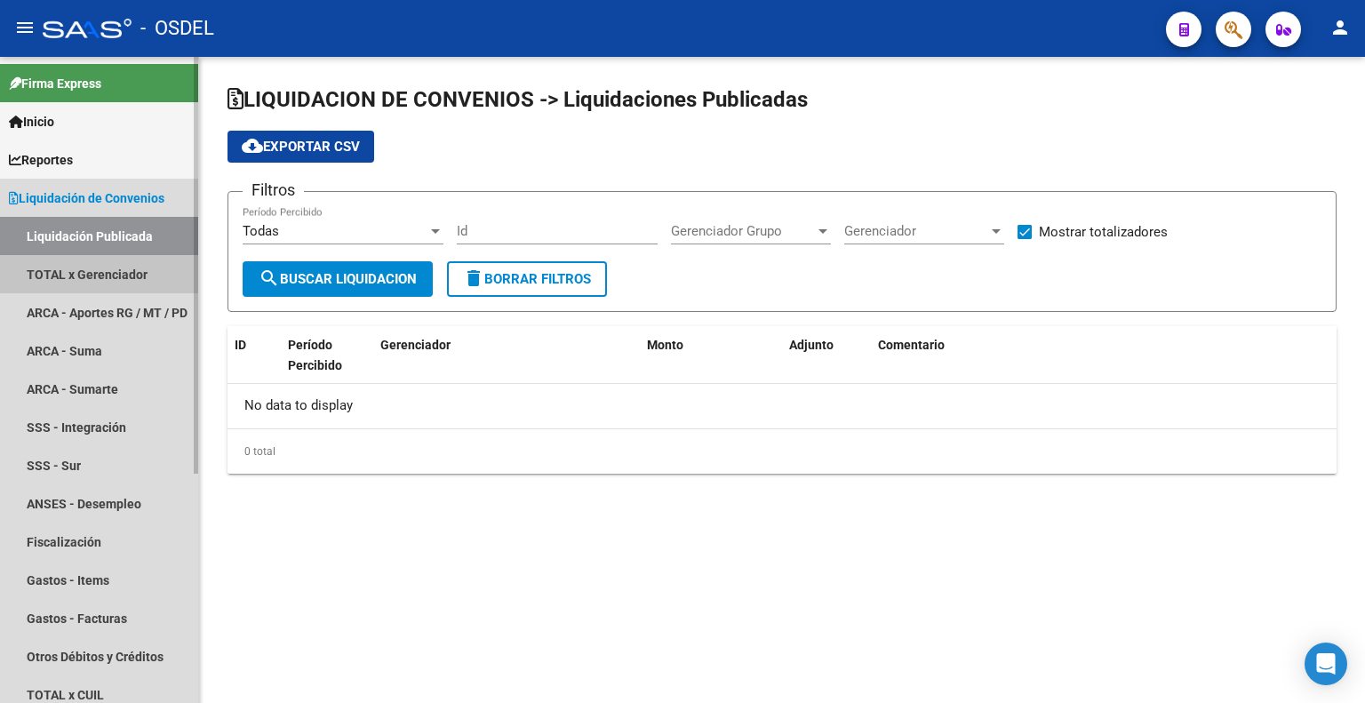
click at [112, 262] on link "TOTAL x Gerenciador" at bounding box center [99, 274] width 198 height 38
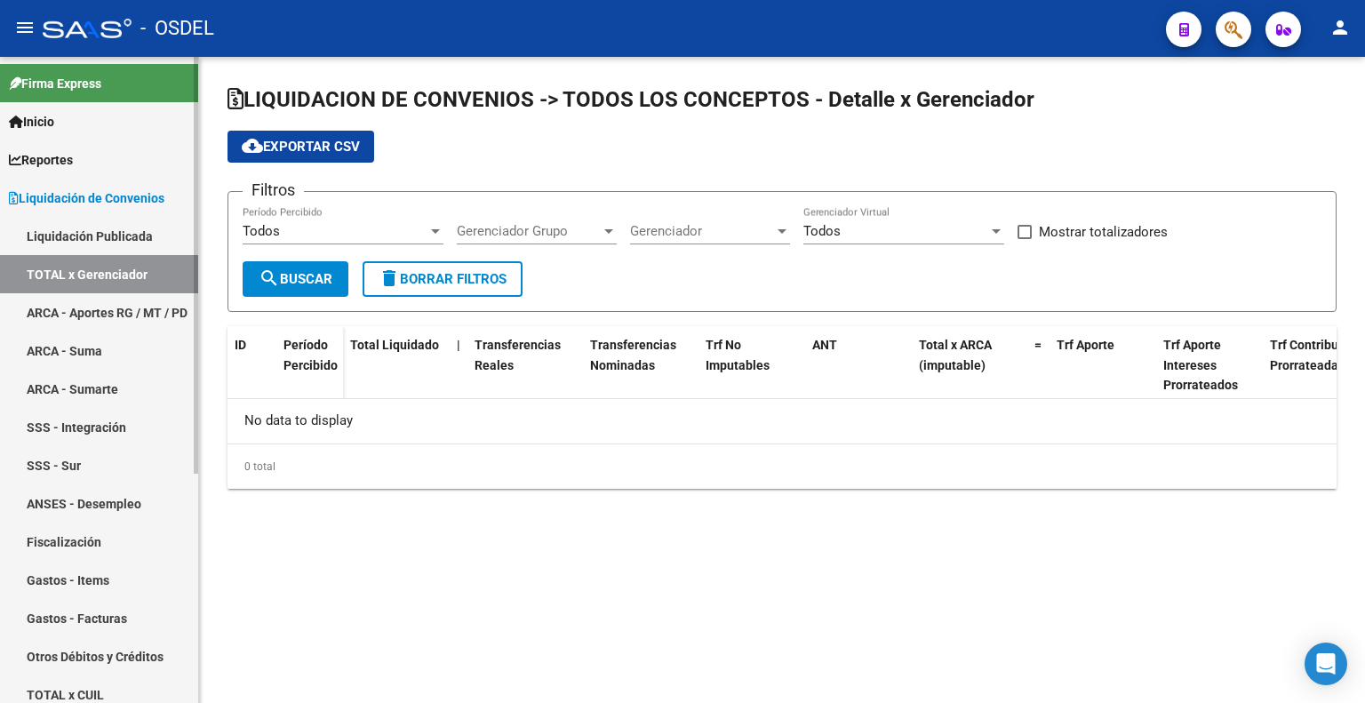
checkbox input "true"
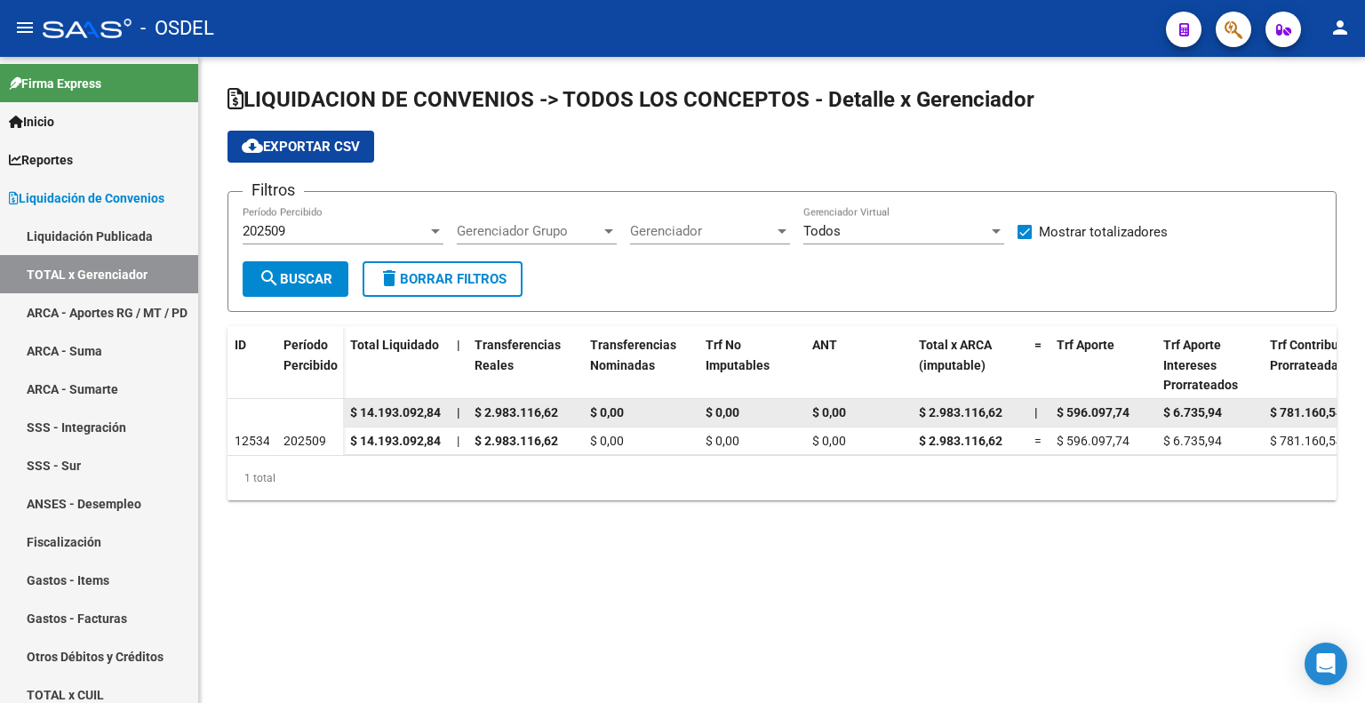
click at [506, 411] on span "$ 2.983.116,62" at bounding box center [517, 412] width 84 height 14
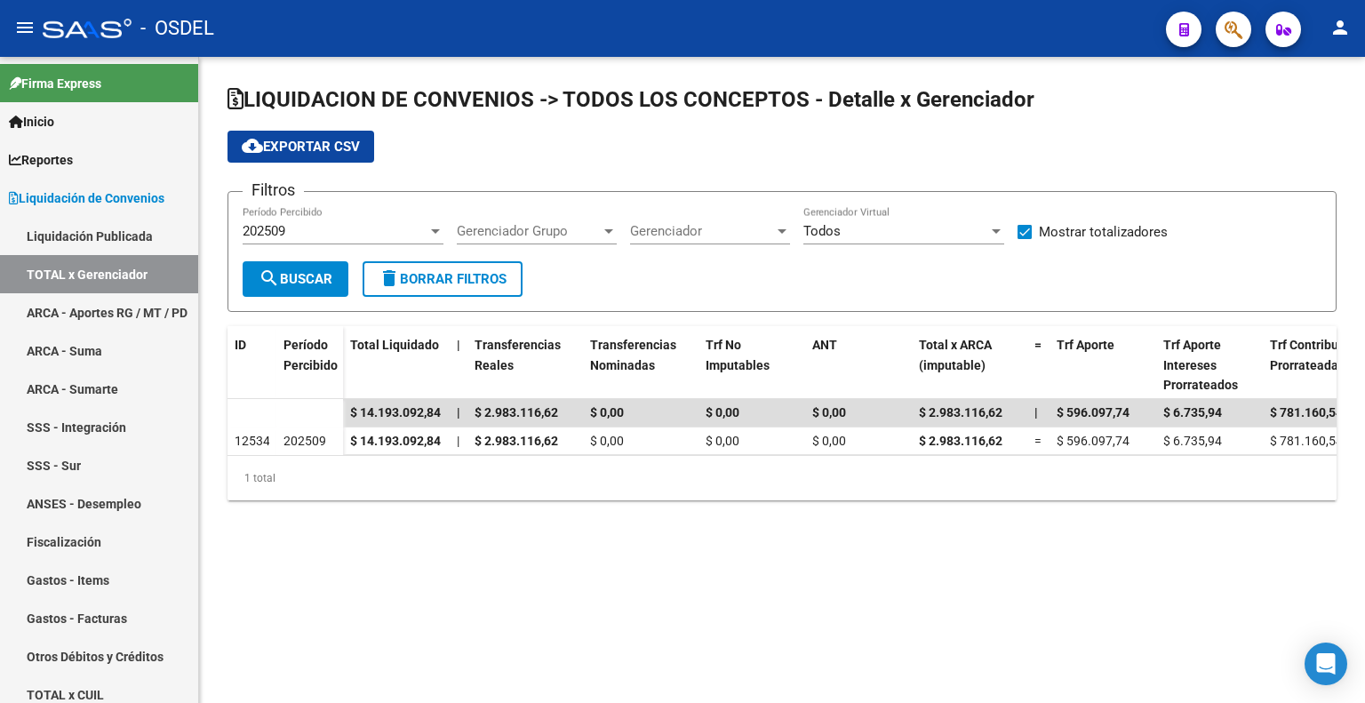
click at [888, 240] on div "Todos Gerenciador Virtual" at bounding box center [903, 225] width 201 height 38
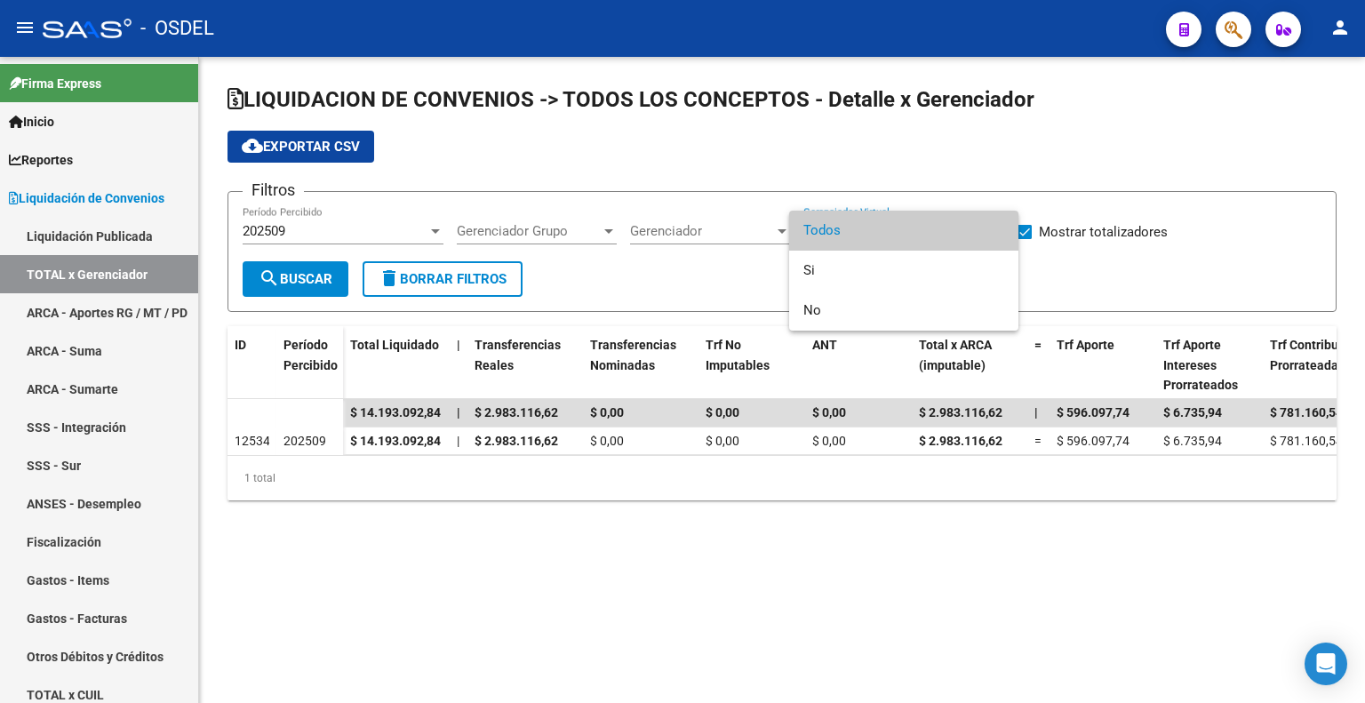
click at [647, 267] on div at bounding box center [682, 351] width 1365 height 703
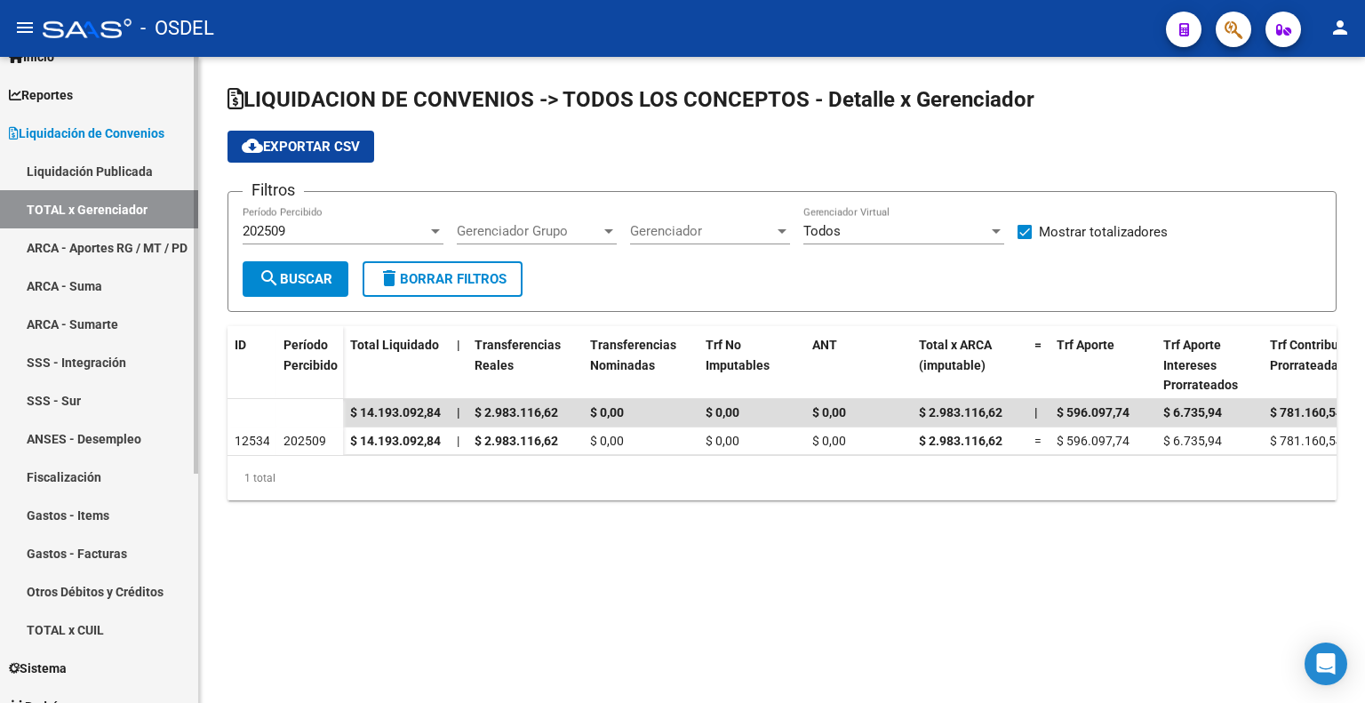
scroll to position [89, 0]
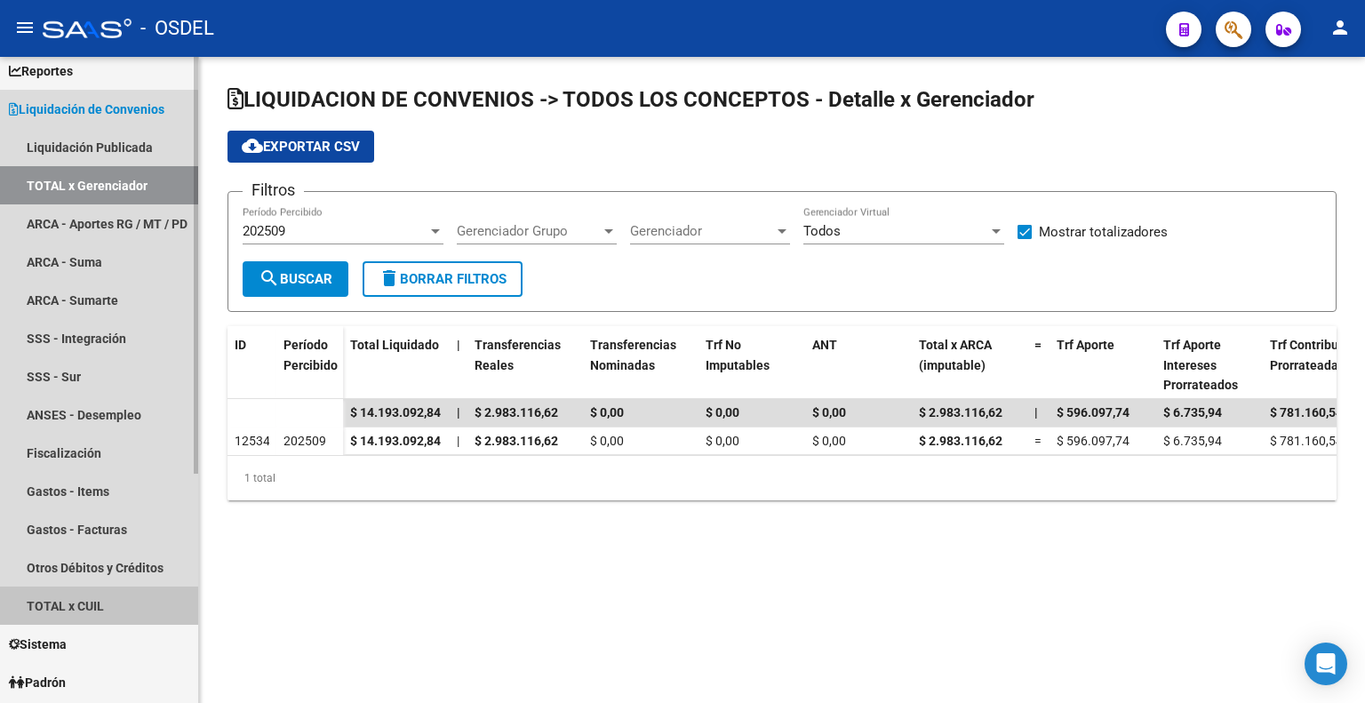
click at [96, 603] on link "TOTAL x CUIL" at bounding box center [99, 606] width 198 height 38
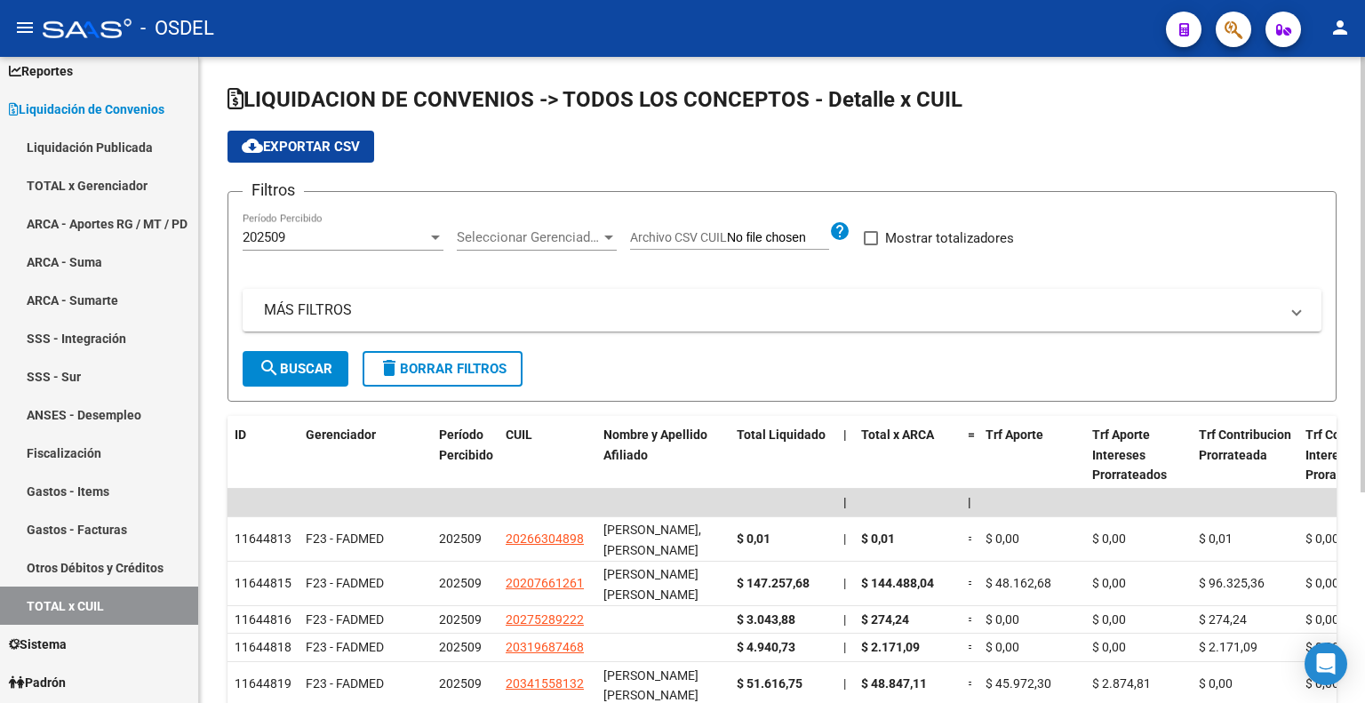
click at [530, 239] on span "Seleccionar Gerenciador" at bounding box center [529, 237] width 144 height 16
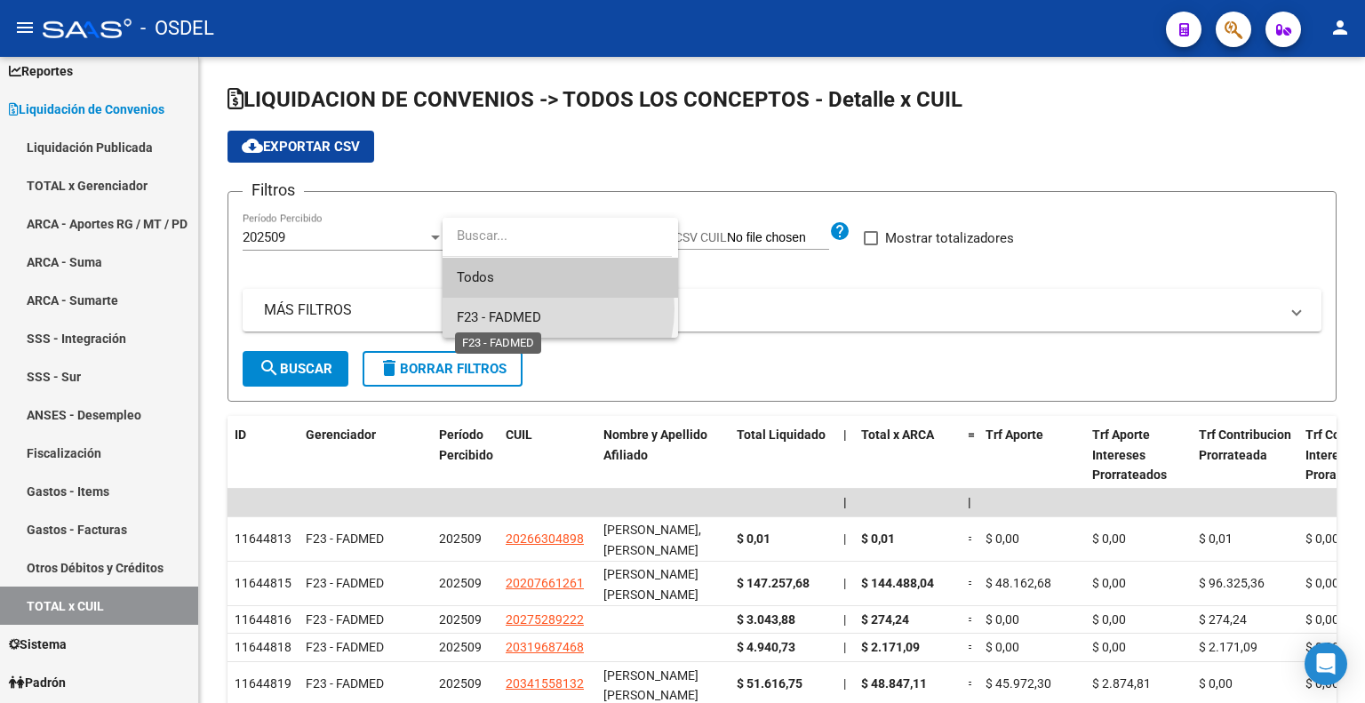
click at [533, 309] on span "F23 - FADMED" at bounding box center [499, 317] width 84 height 16
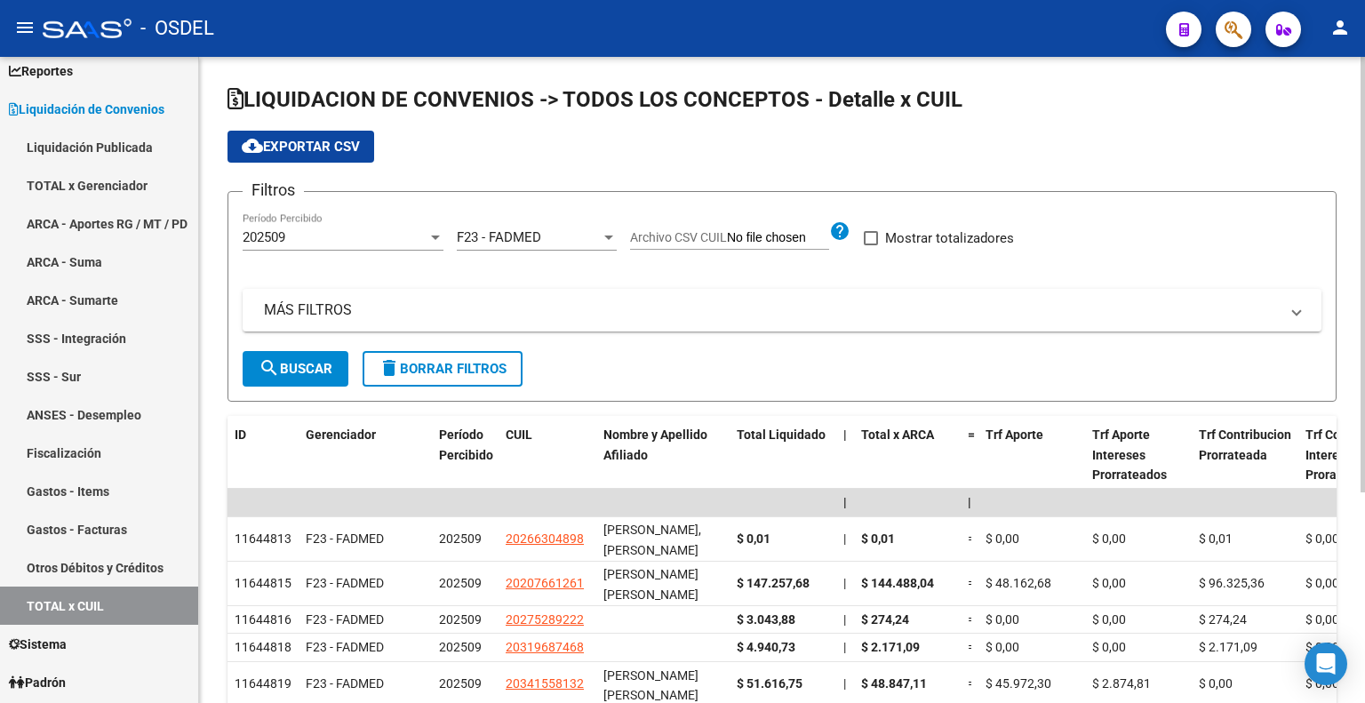
click at [683, 237] on span "Archivo CSV CUIL" at bounding box center [678, 237] width 97 height 14
click at [727, 237] on input "Archivo CSV CUIL" at bounding box center [778, 238] width 102 height 16
click at [317, 367] on span "search Buscar" at bounding box center [296, 369] width 74 height 16
click at [359, 305] on mat-panel-title "MÁS FILTROS" at bounding box center [771, 310] width 1015 height 20
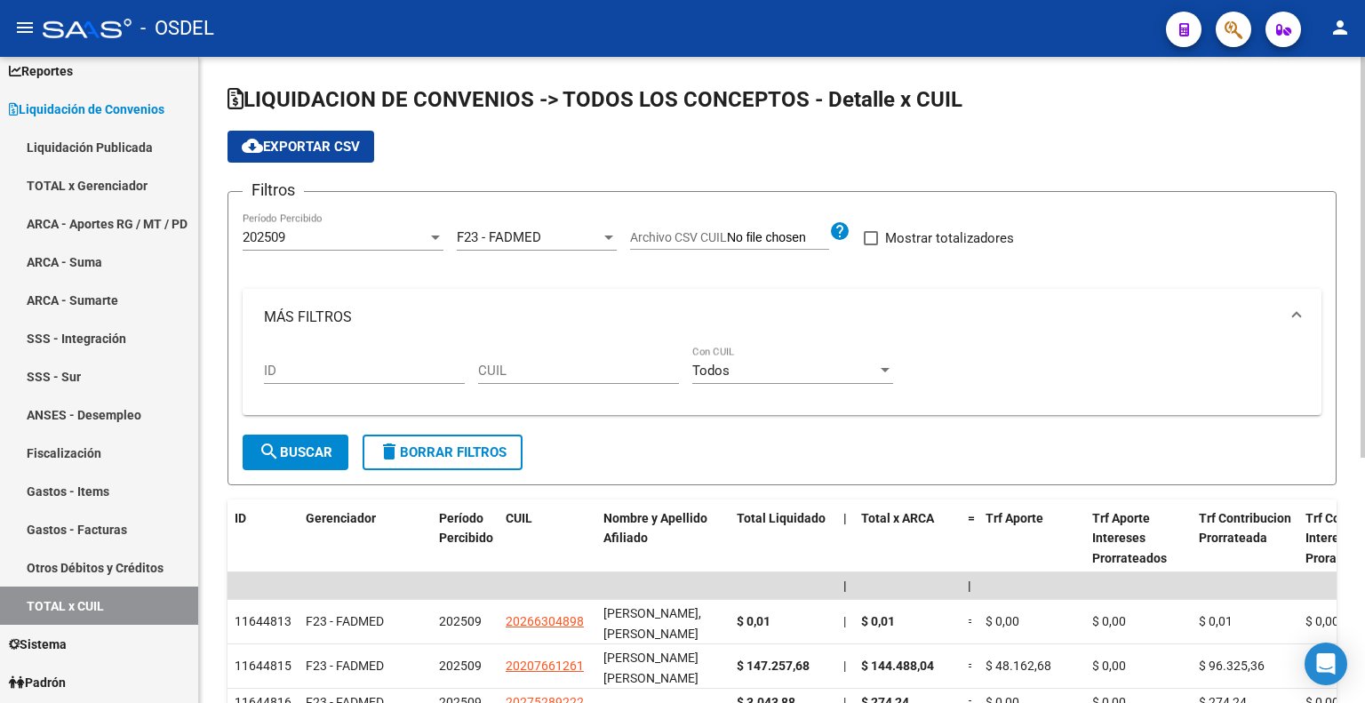
click at [531, 372] on input "CUIL" at bounding box center [578, 371] width 201 height 16
paste input "30-55085126-8"
drag, startPoint x: 585, startPoint y: 372, endPoint x: 444, endPoint y: 371, distance: 140.4
click at [444, 371] on div "ID 30-55085126-8 CUIL Todos Con CUIL" at bounding box center [782, 373] width 1036 height 55
paste input "20-26760313-9"
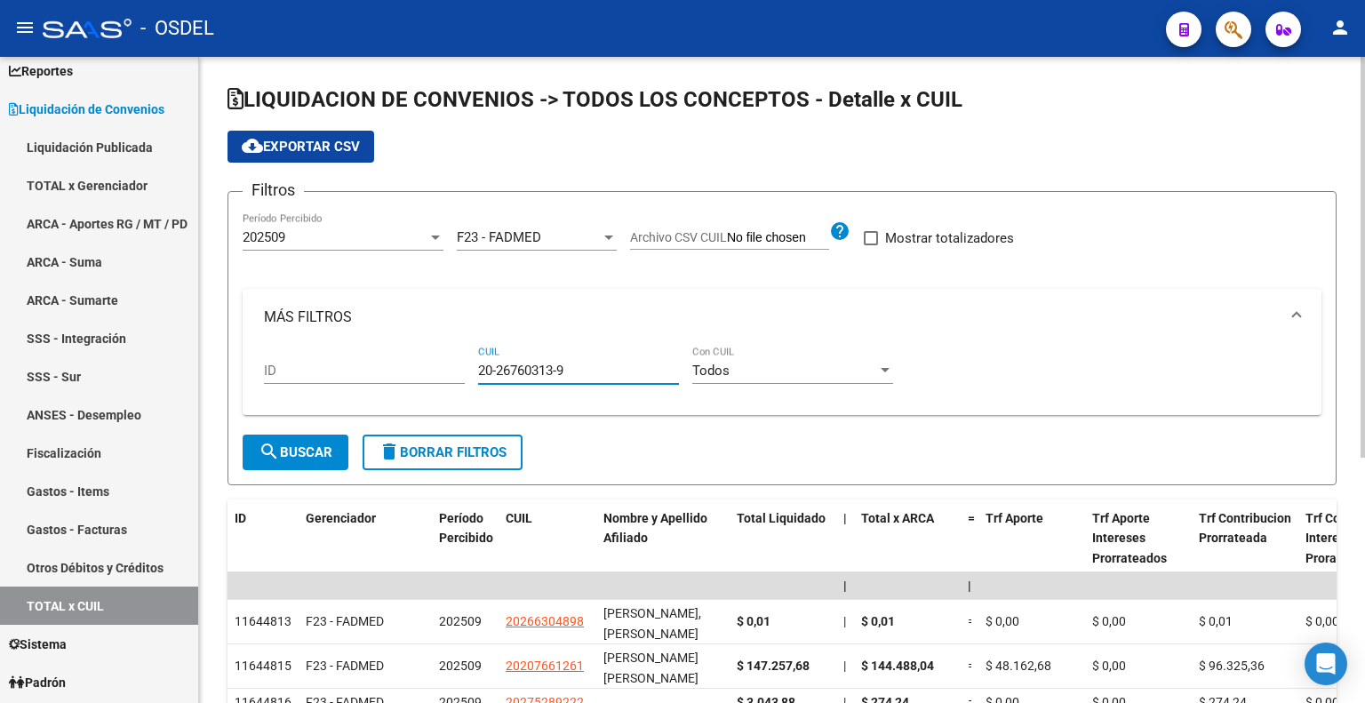
type input "20-26760313-9"
click at [324, 451] on span "search Buscar" at bounding box center [296, 452] width 74 height 16
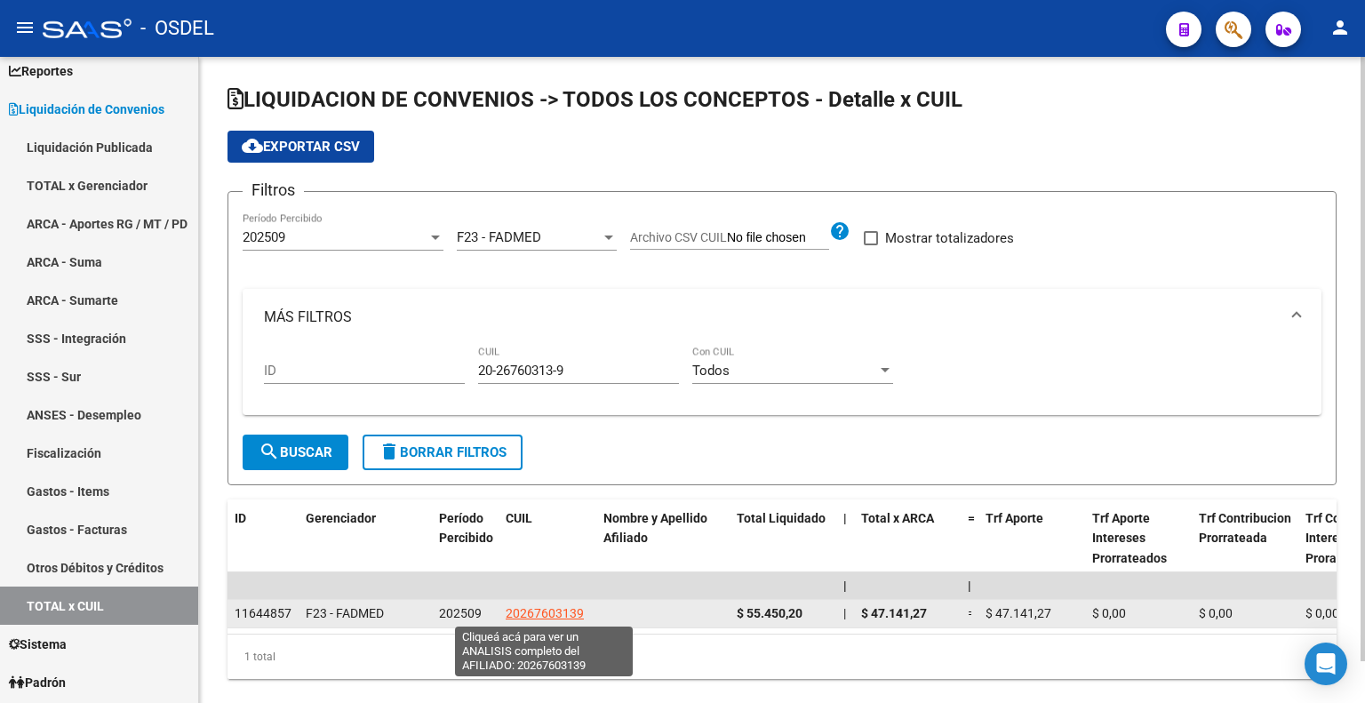
click at [551, 609] on span "20267603139" at bounding box center [545, 613] width 78 height 14
type textarea "20267603139"
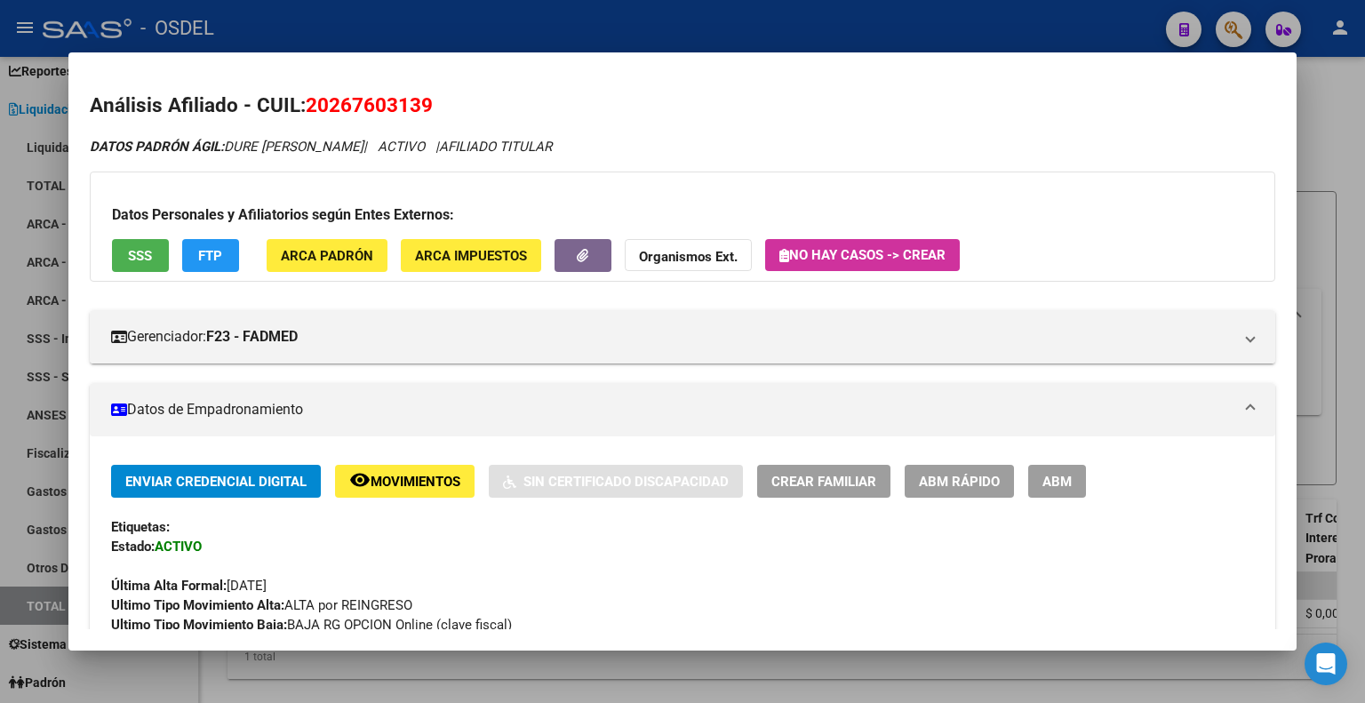
click at [1336, 115] on div at bounding box center [682, 351] width 1365 height 703
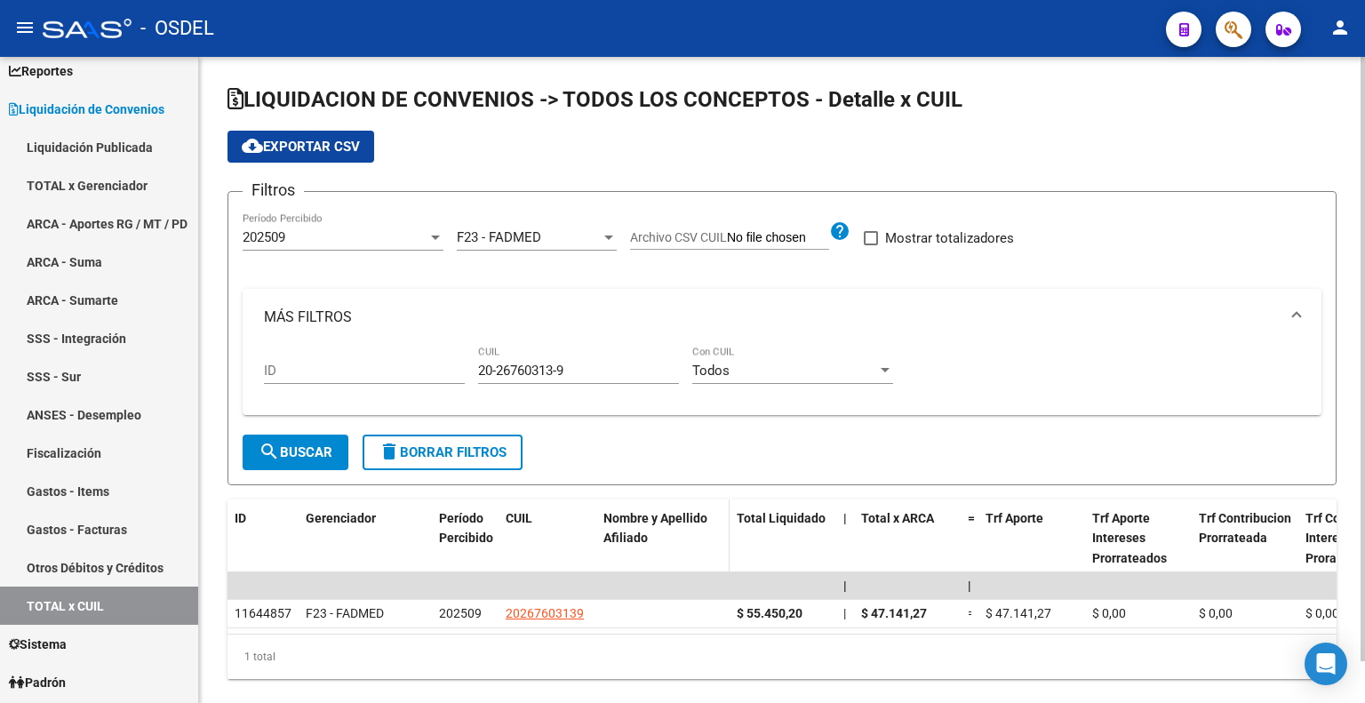
scroll to position [44, 0]
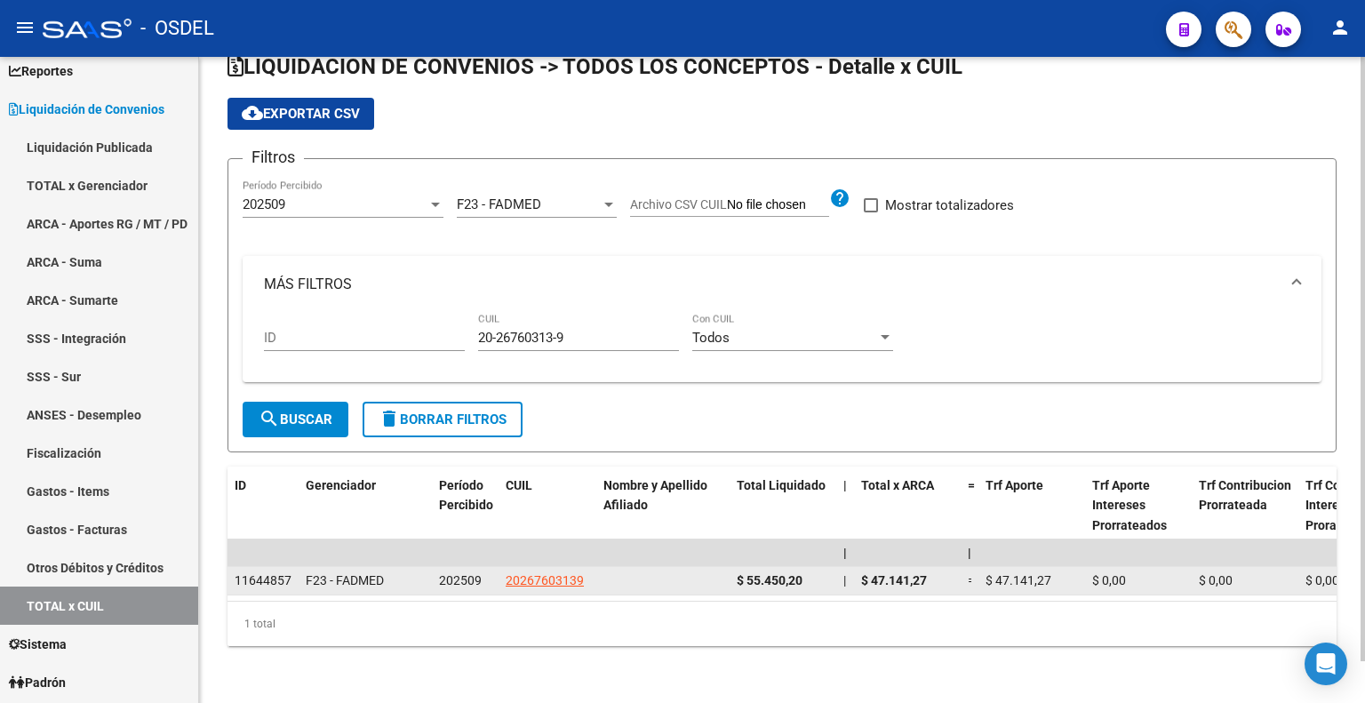
click at [548, 567] on datatable-body-cell "20267603139" at bounding box center [548, 581] width 98 height 28
click at [558, 573] on span "20267603139" at bounding box center [545, 580] width 78 height 14
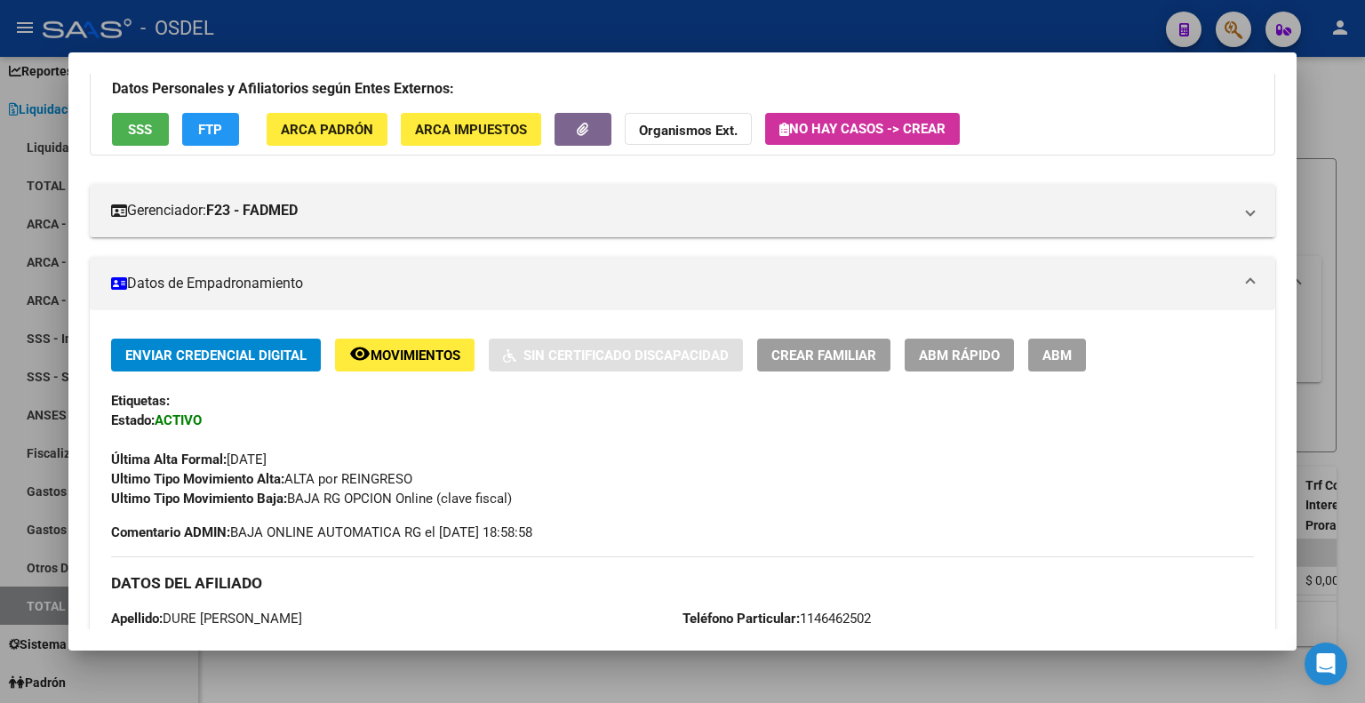
scroll to position [0, 0]
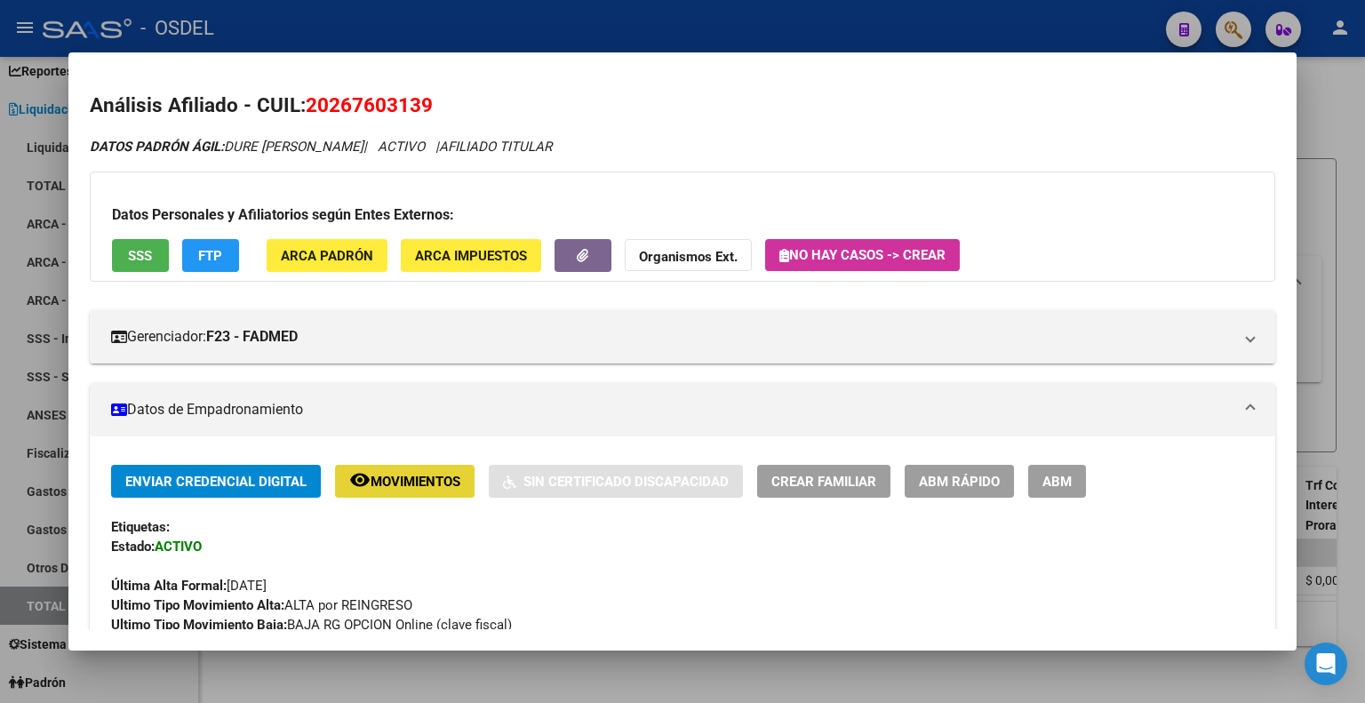
click at [387, 474] on span "Movimientos" at bounding box center [416, 482] width 90 height 16
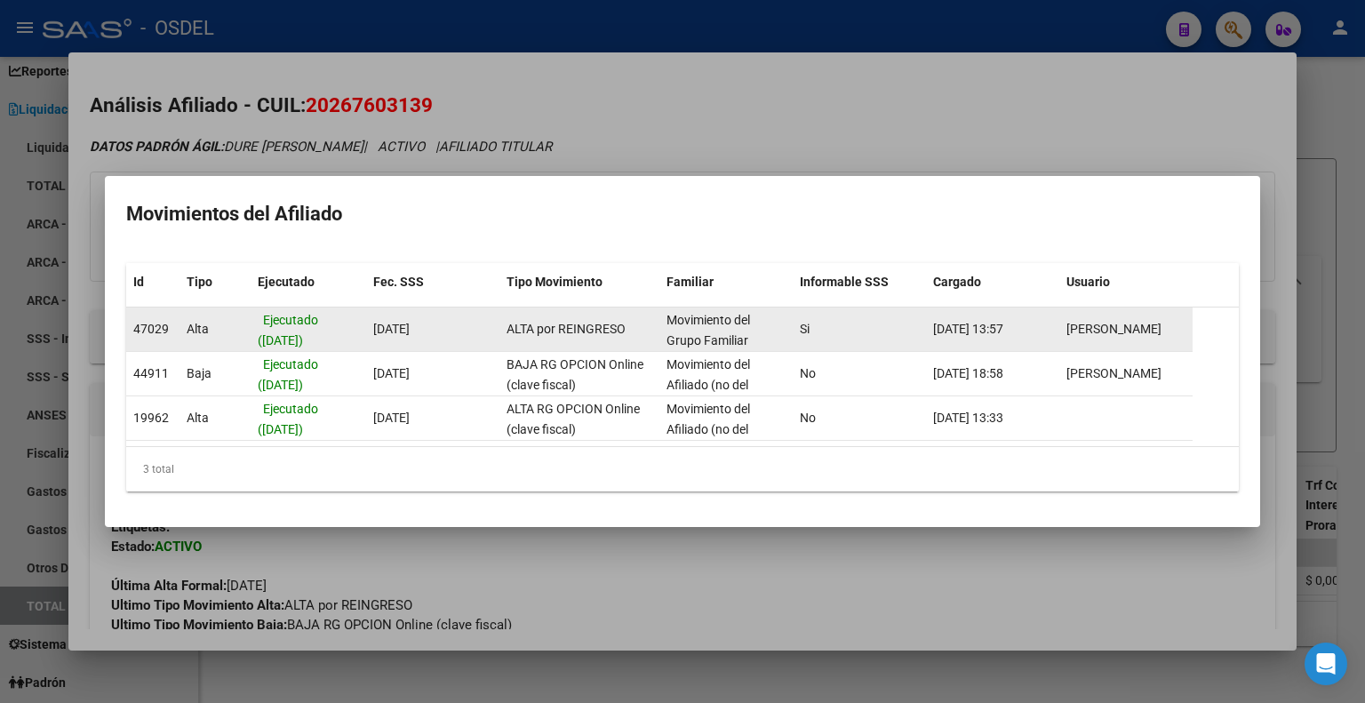
click at [354, 339] on div "Ejecutado ([DATE])" at bounding box center [308, 328] width 101 height 37
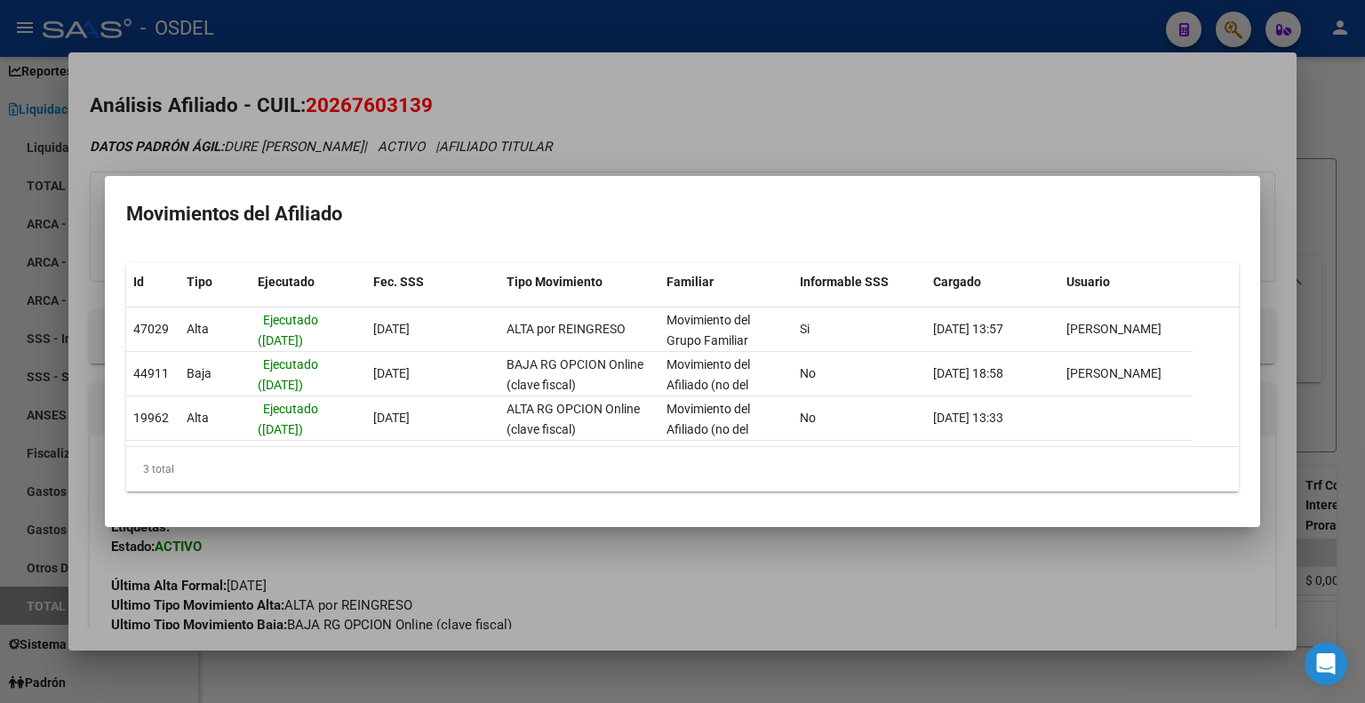
click at [658, 157] on div at bounding box center [682, 351] width 1365 height 703
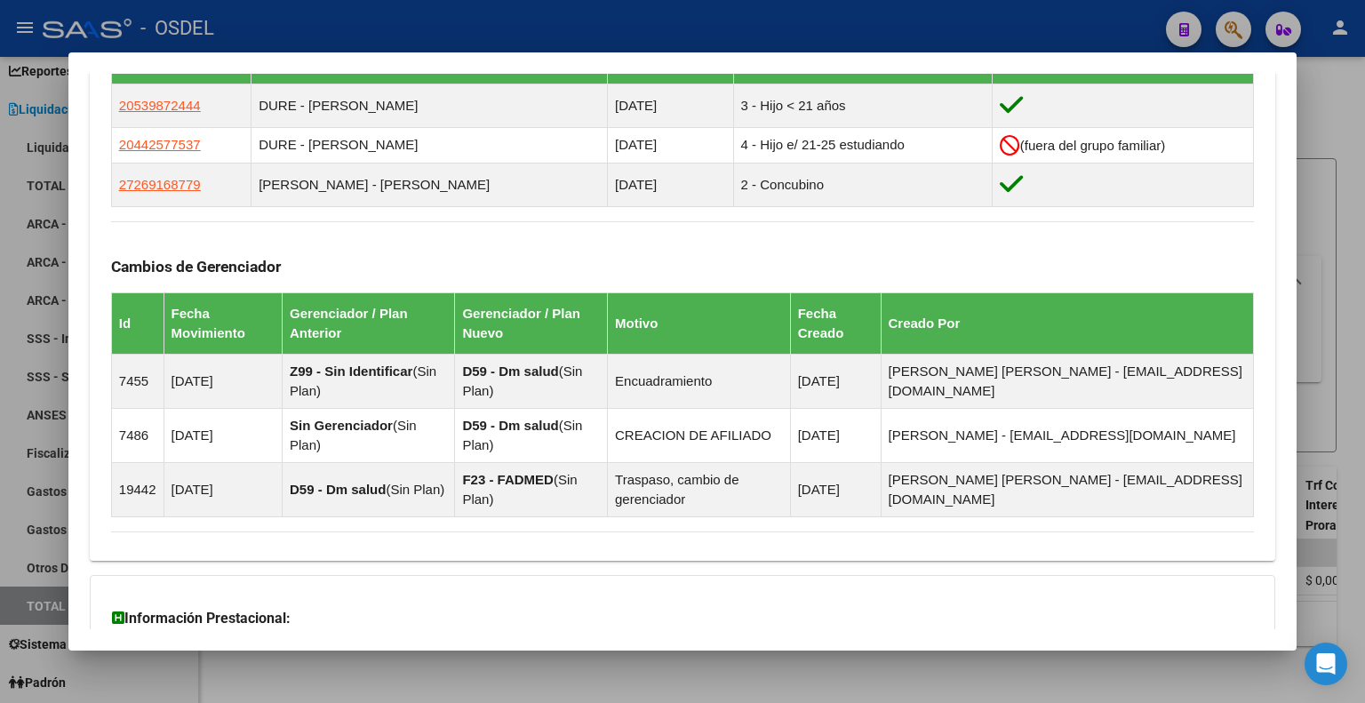
scroll to position [1230, 0]
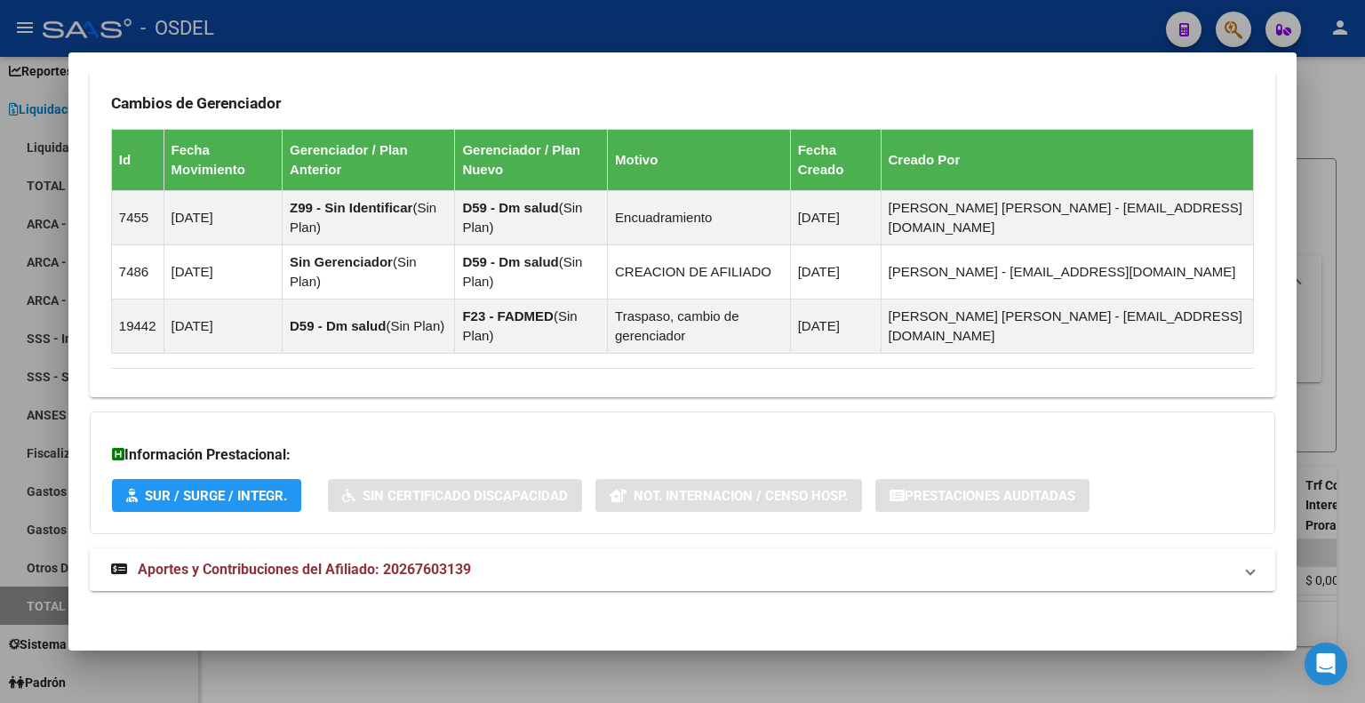
click at [377, 570] on span "Aportes y Contribuciones del Afiliado: 20267603139" at bounding box center [304, 569] width 333 height 17
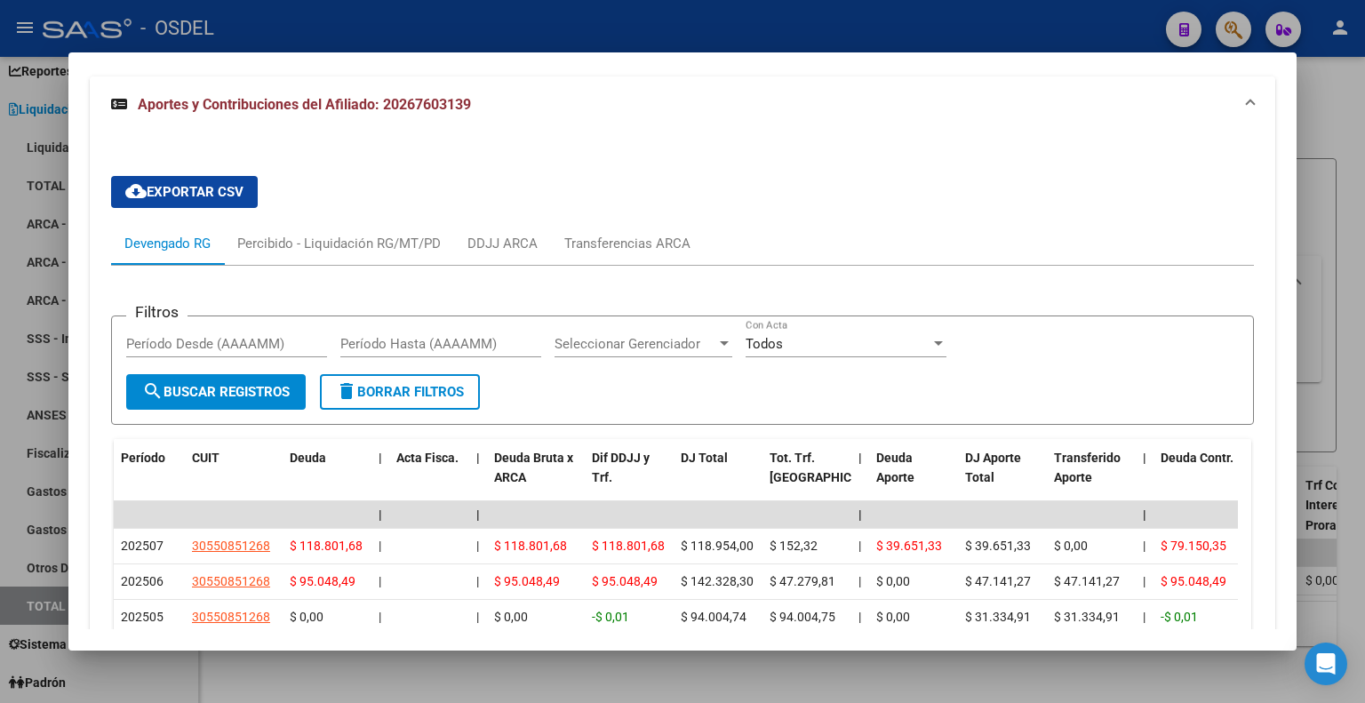
scroll to position [1778, 0]
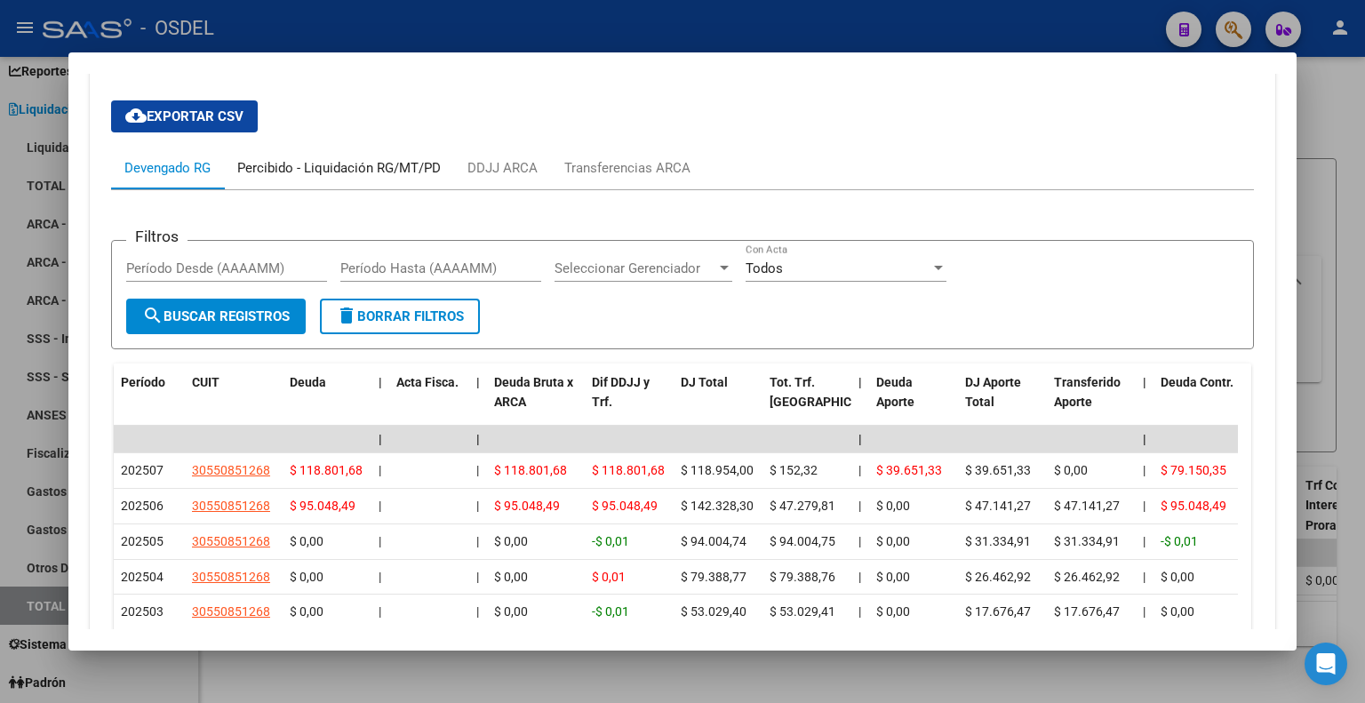
click at [327, 167] on div "Percibido - Liquidación RG/MT/PD" at bounding box center [339, 168] width 204 height 20
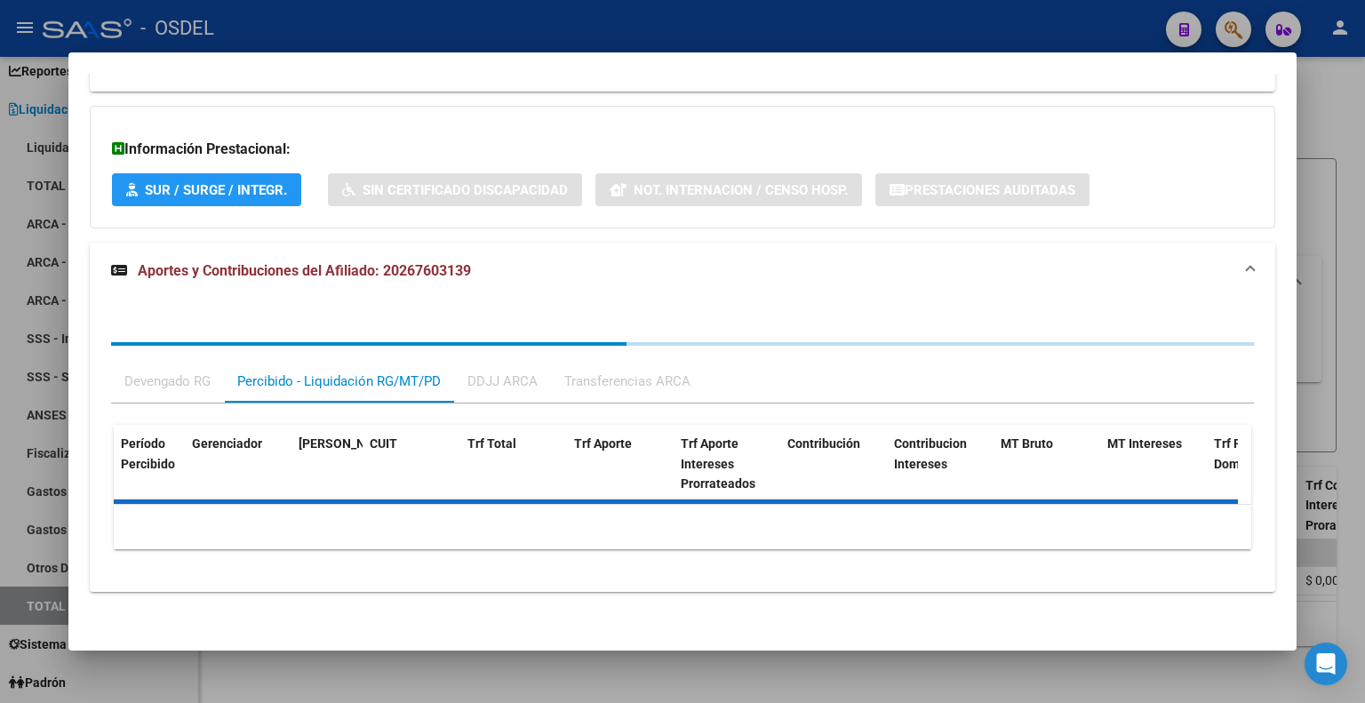
scroll to position [1607, 0]
